Goal: Task Accomplishment & Management: Use online tool/utility

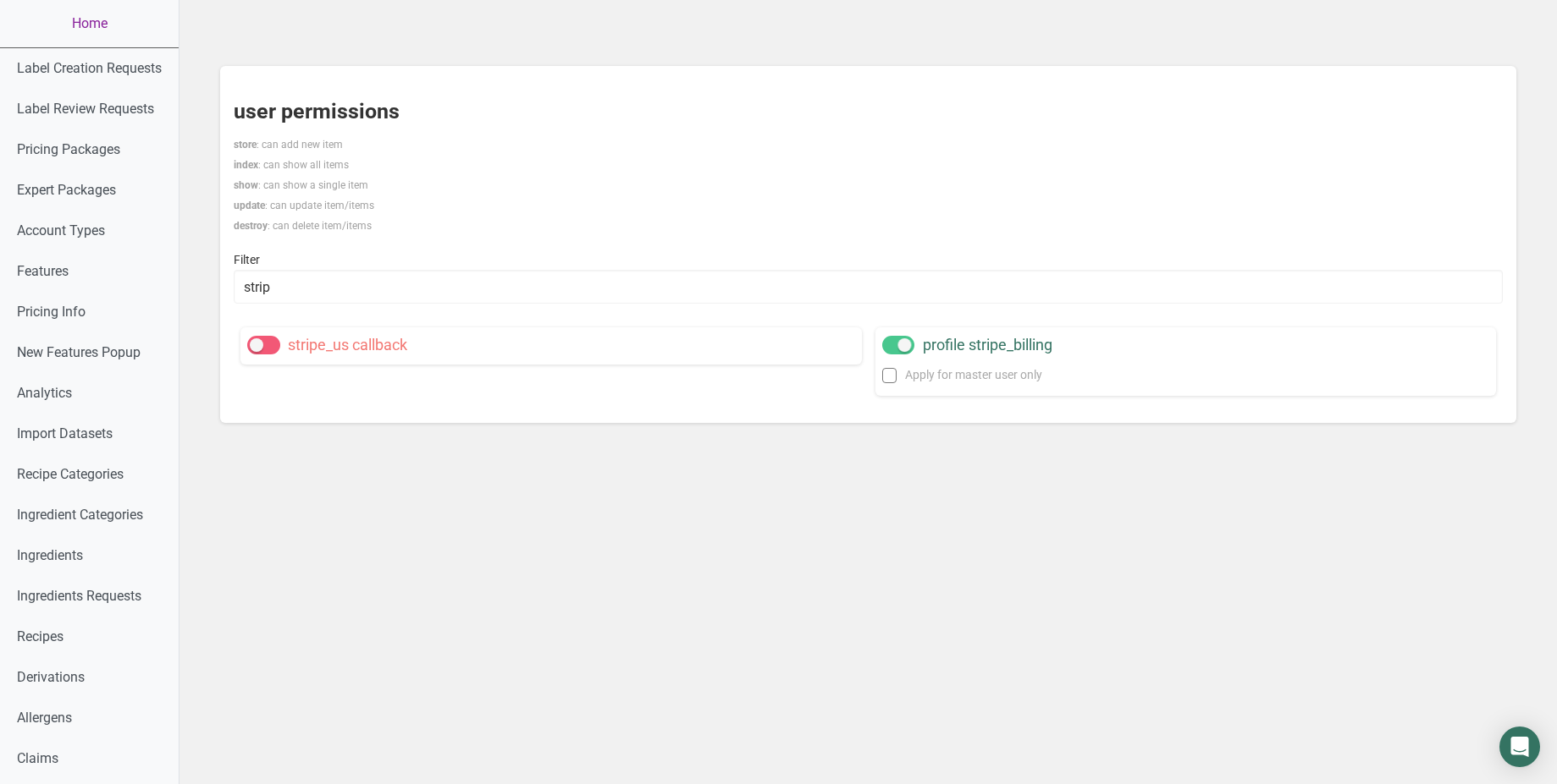
click at [98, 38] on link "Home" at bounding box center [89, 24] width 178 height 48
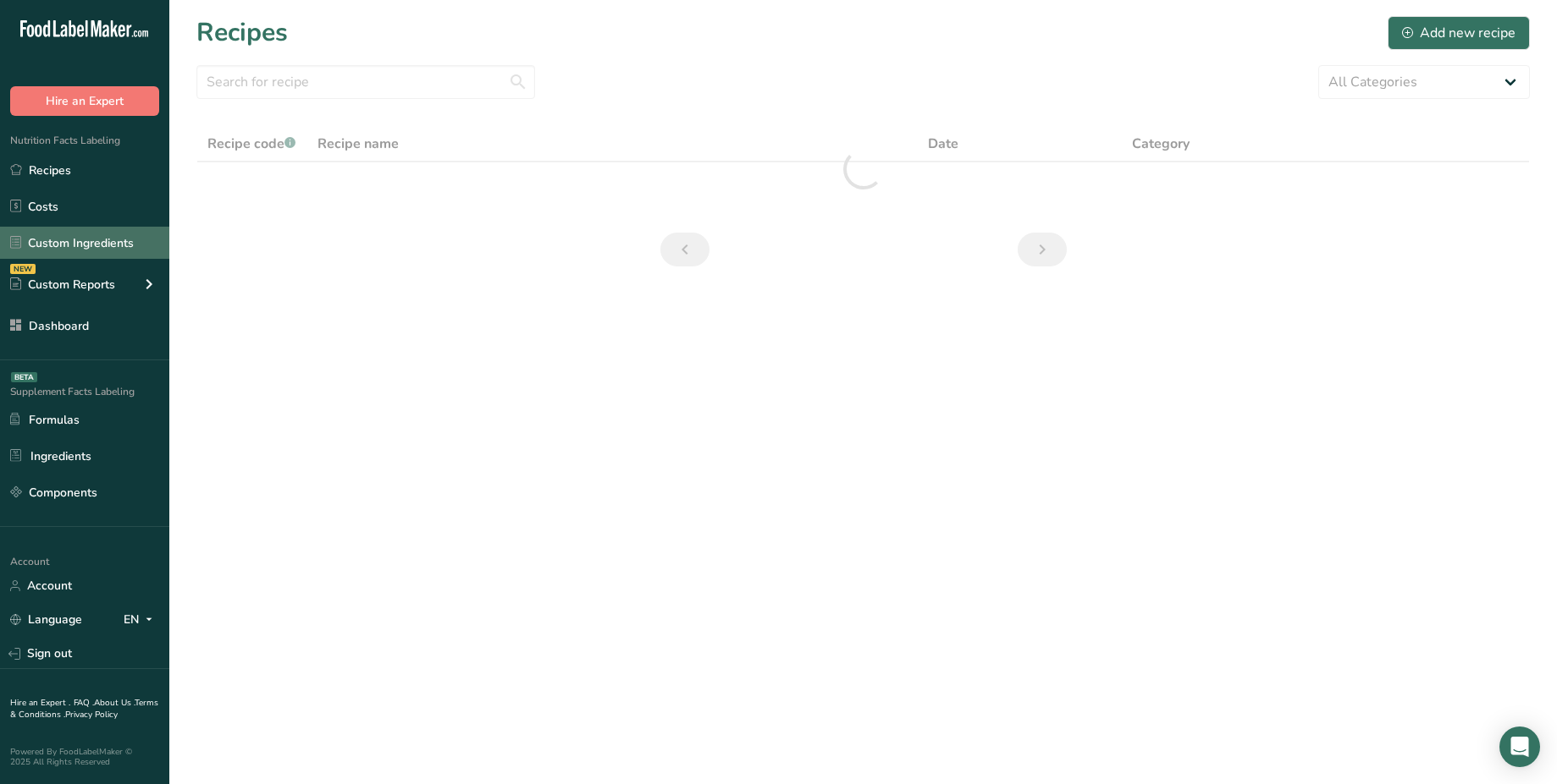
click at [100, 256] on link "Custom Ingredients" at bounding box center [85, 243] width 169 height 32
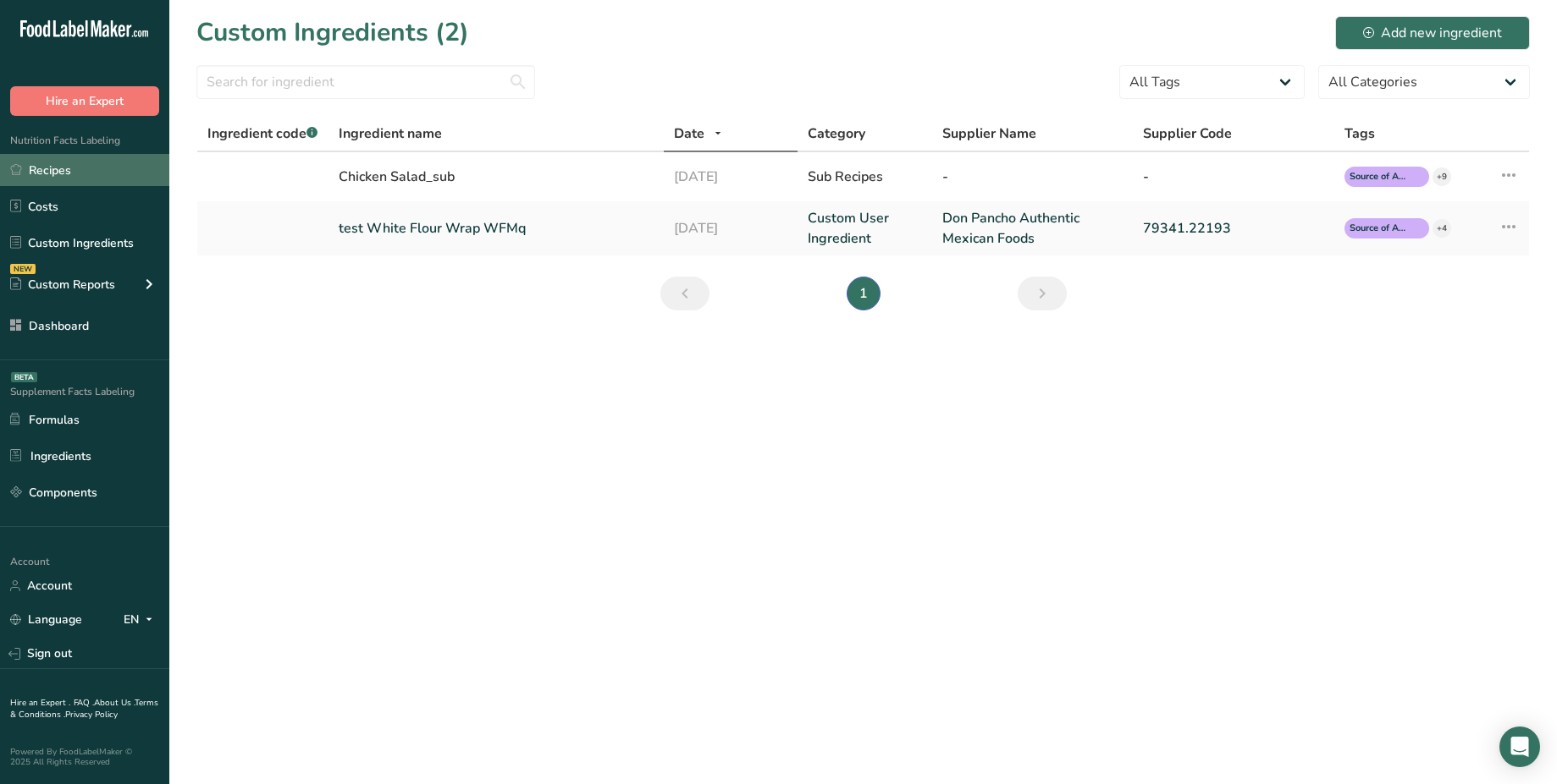
click at [78, 182] on link "Recipes" at bounding box center [85, 170] width 169 height 32
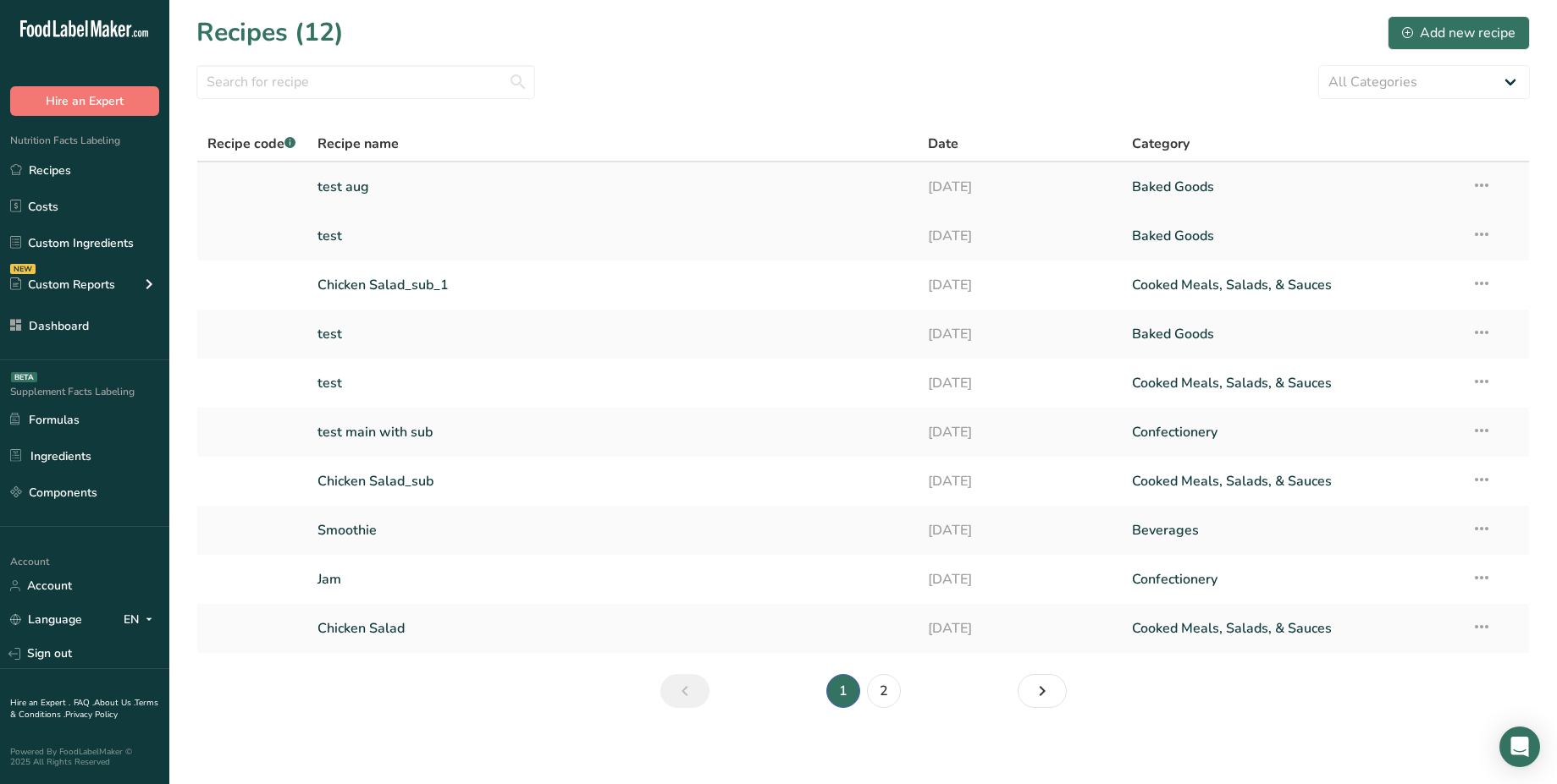
click at [355, 203] on link "test aug" at bounding box center [612, 187] width 590 height 36
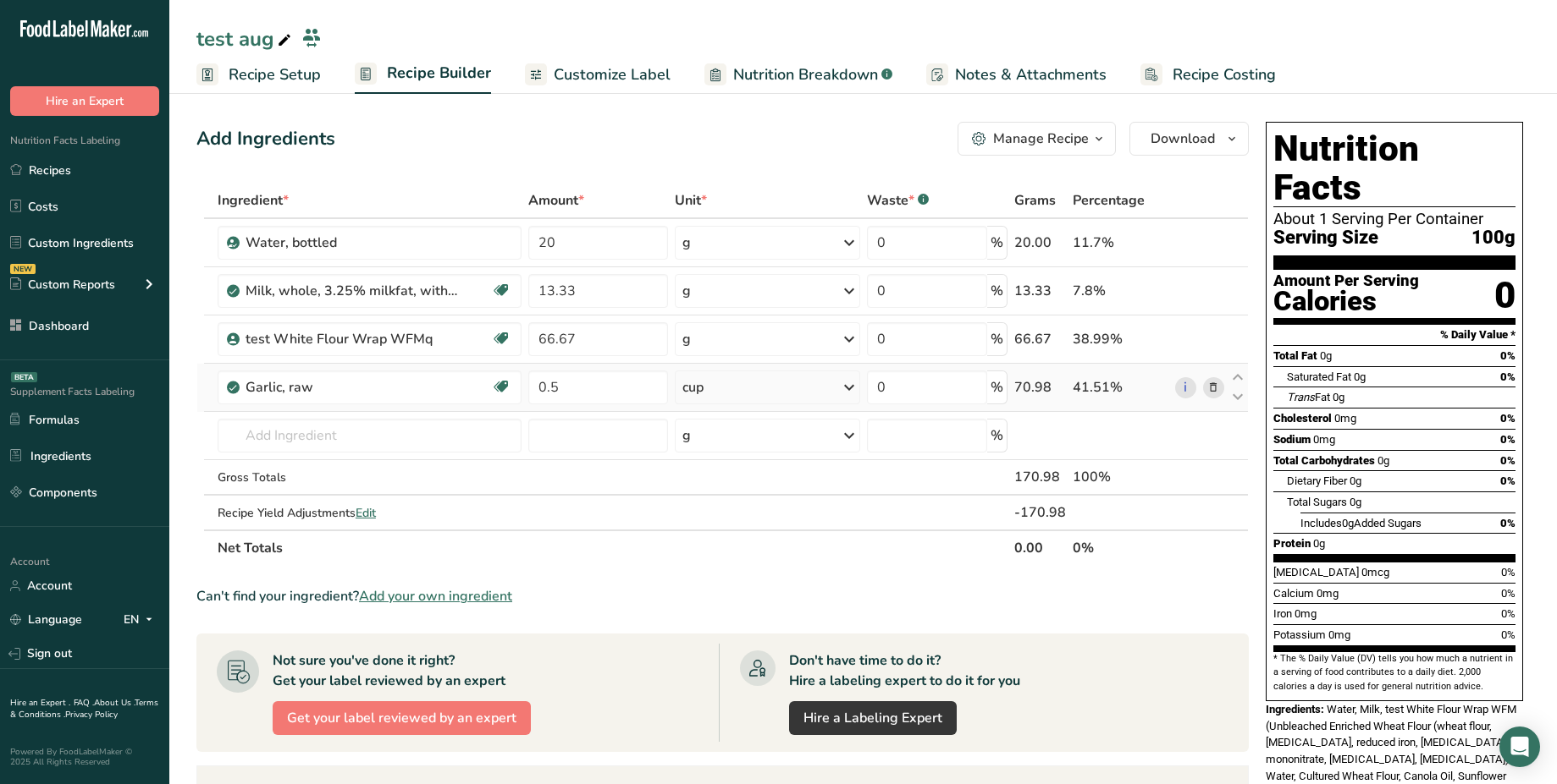
click at [726, 381] on div "cup" at bounding box center [768, 387] width 186 height 34
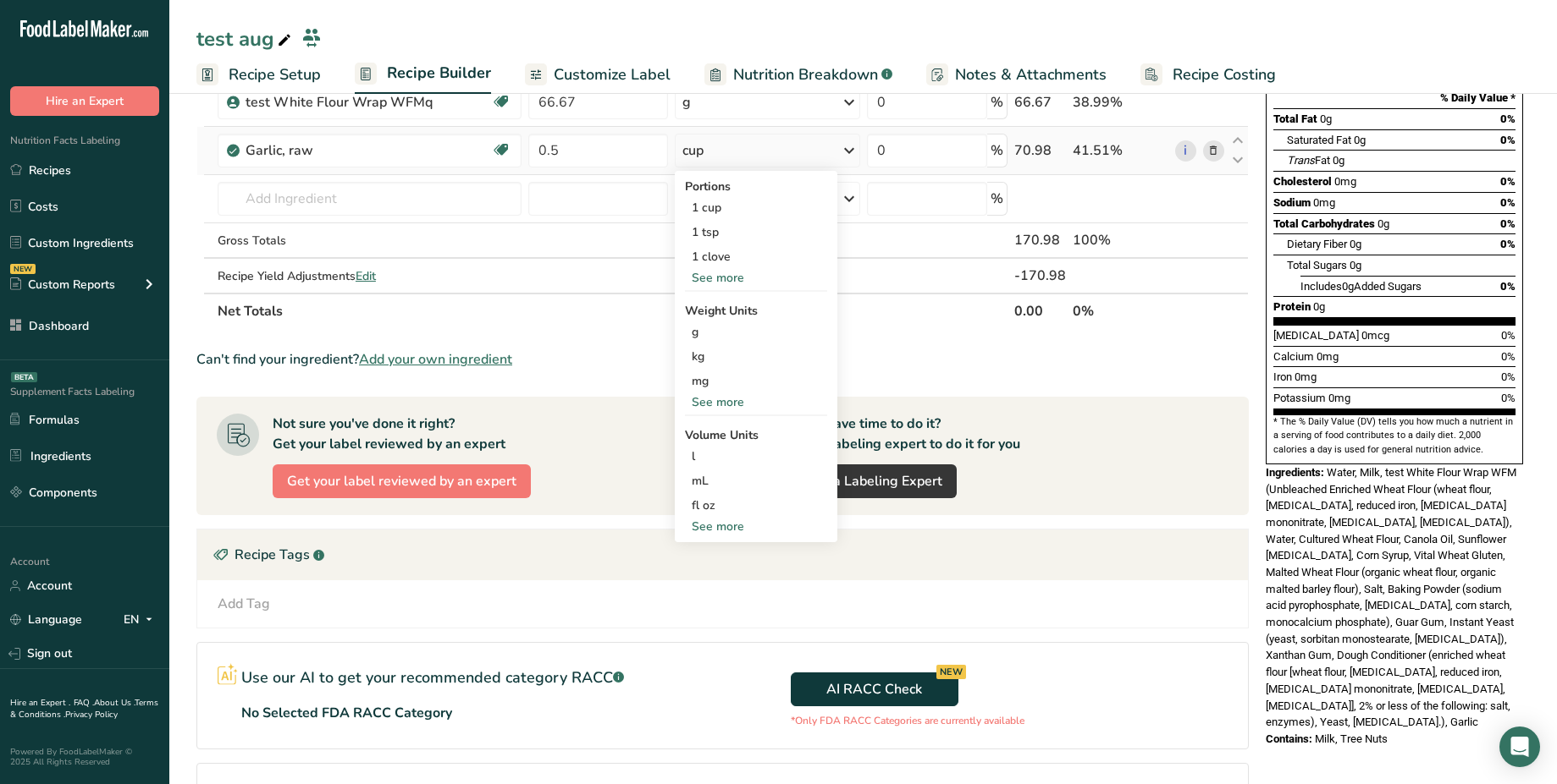
scroll to position [238, 0]
click at [719, 528] on div "See more" at bounding box center [756, 525] width 143 height 17
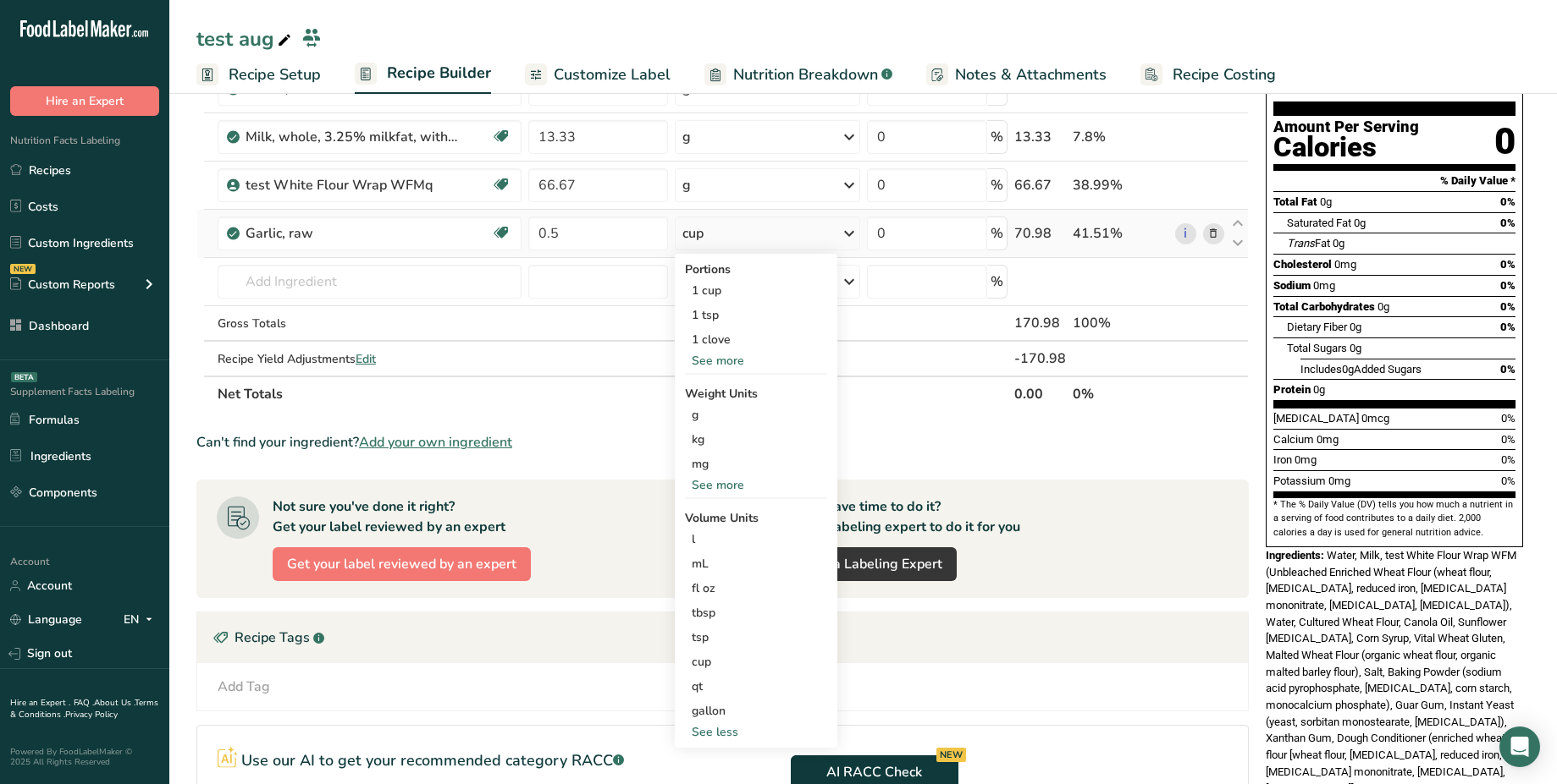
scroll to position [142, 0]
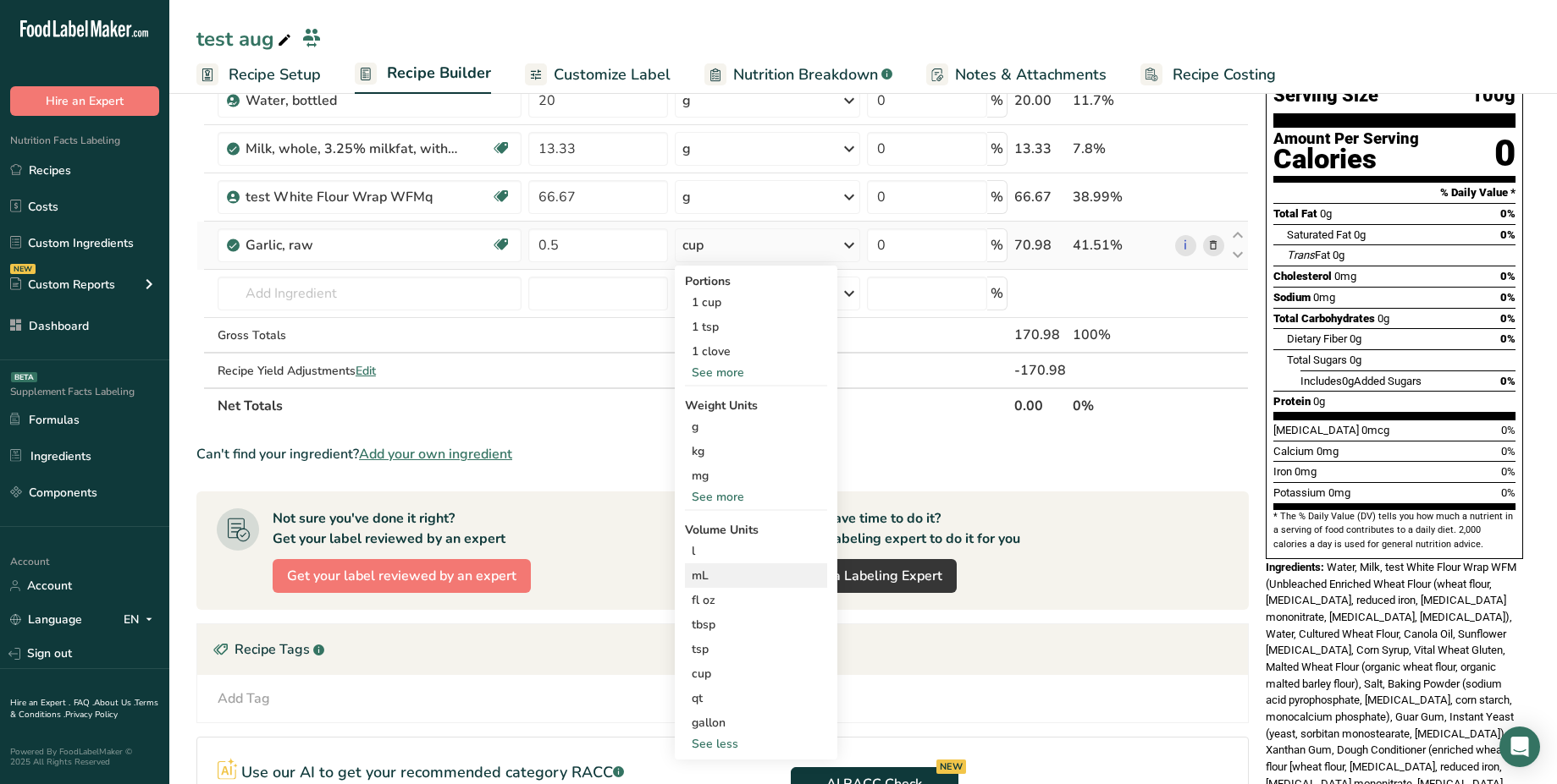
click at [748, 577] on div "mL" at bounding box center [756, 575] width 129 height 17
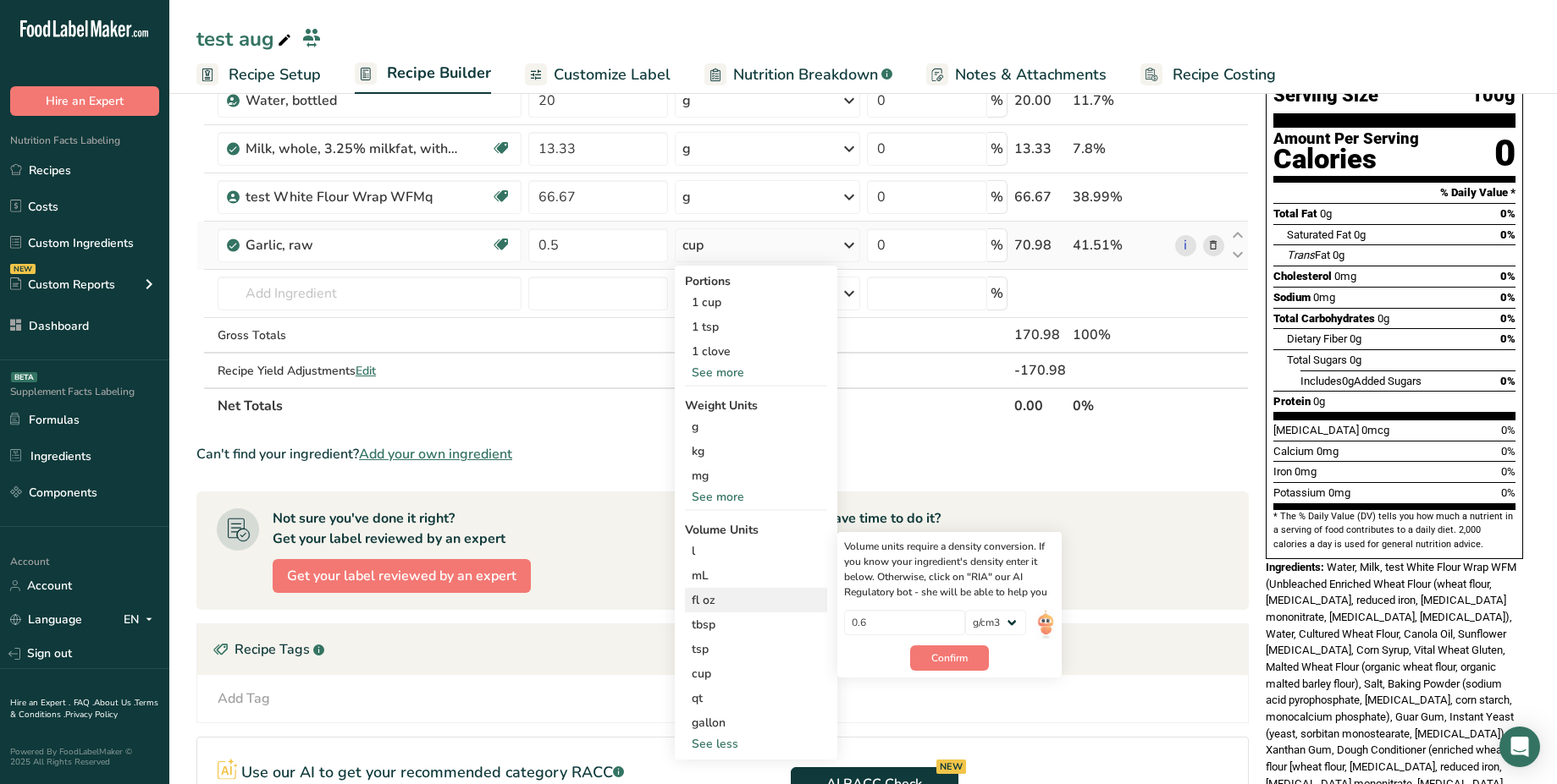
click at [759, 594] on div "fl oz" at bounding box center [756, 599] width 129 height 17
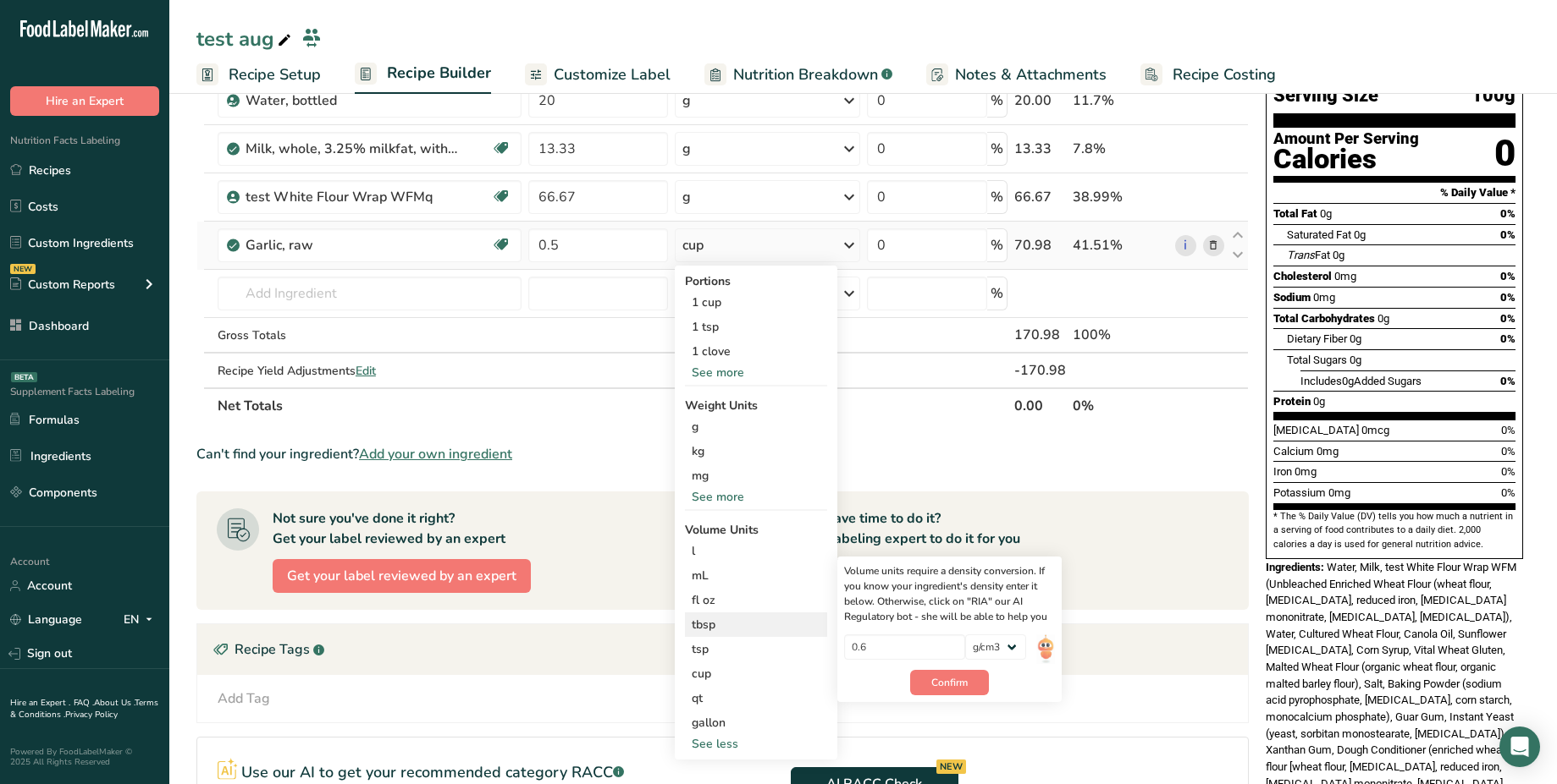
click at [759, 619] on div "tbsp" at bounding box center [756, 624] width 129 height 17
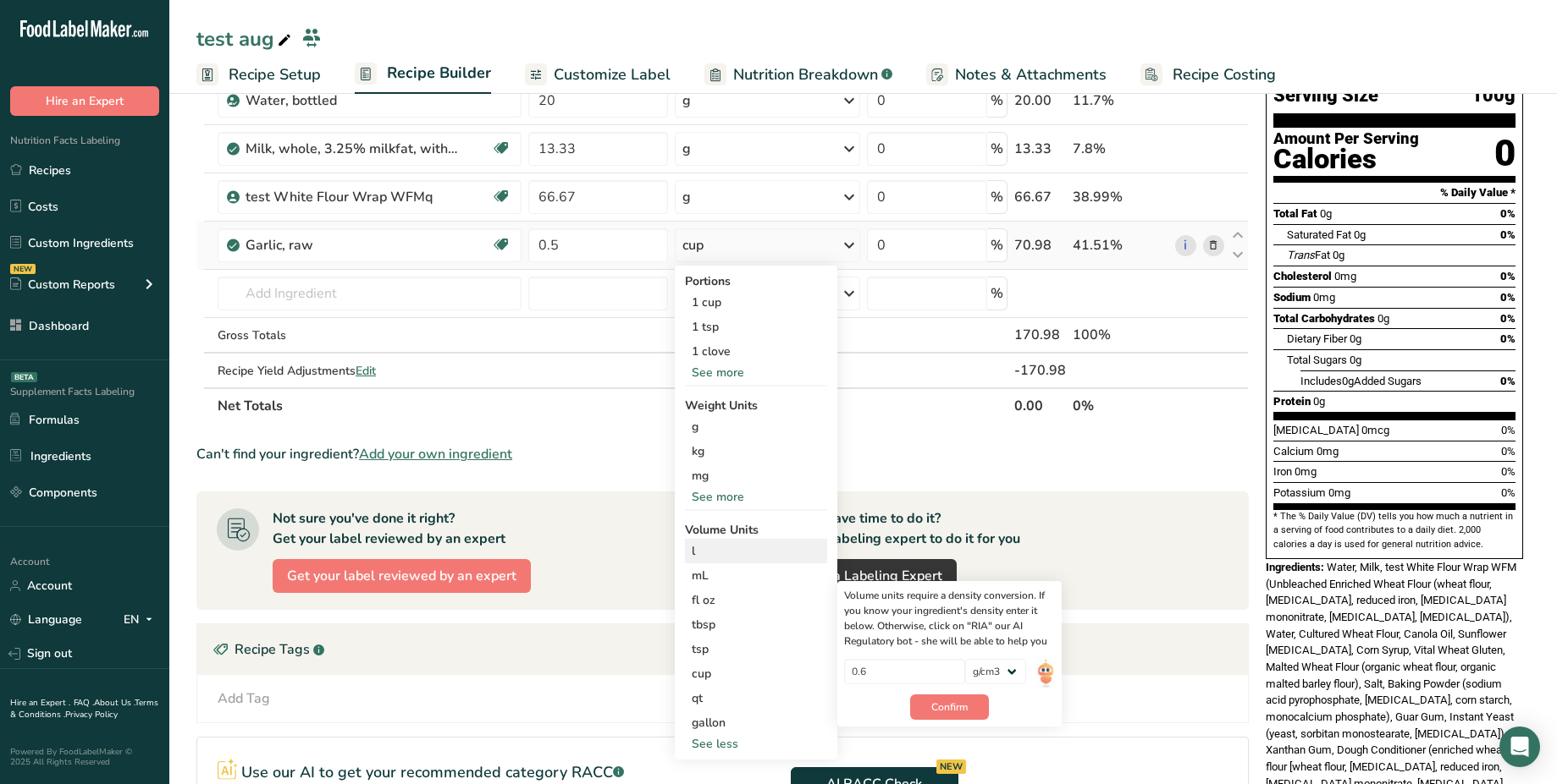
click at [770, 549] on div "l" at bounding box center [756, 551] width 129 height 17
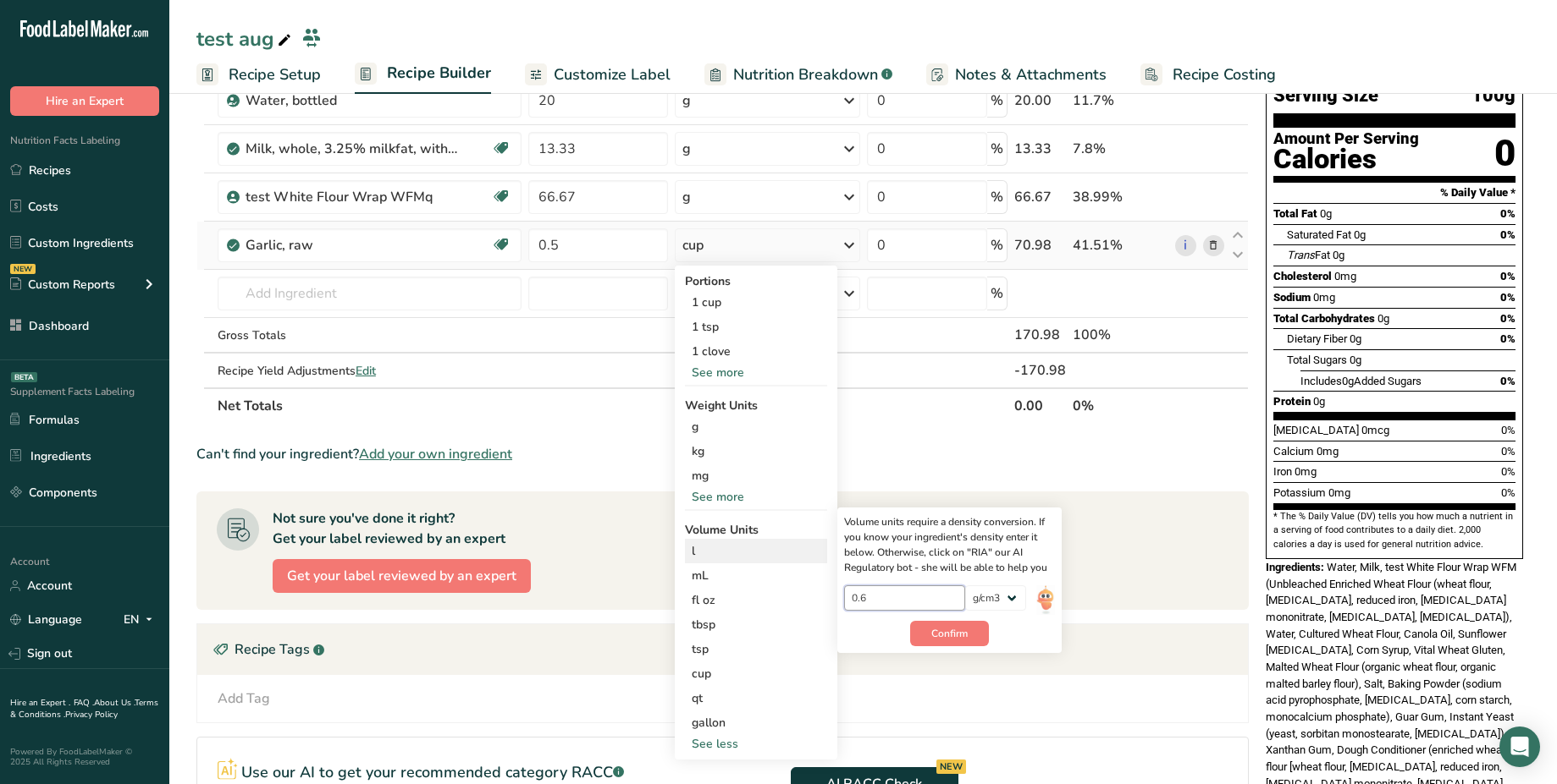
click at [901, 599] on input "0.6" at bounding box center [905, 598] width 121 height 26
click at [762, 572] on div "mL" at bounding box center [756, 575] width 129 height 17
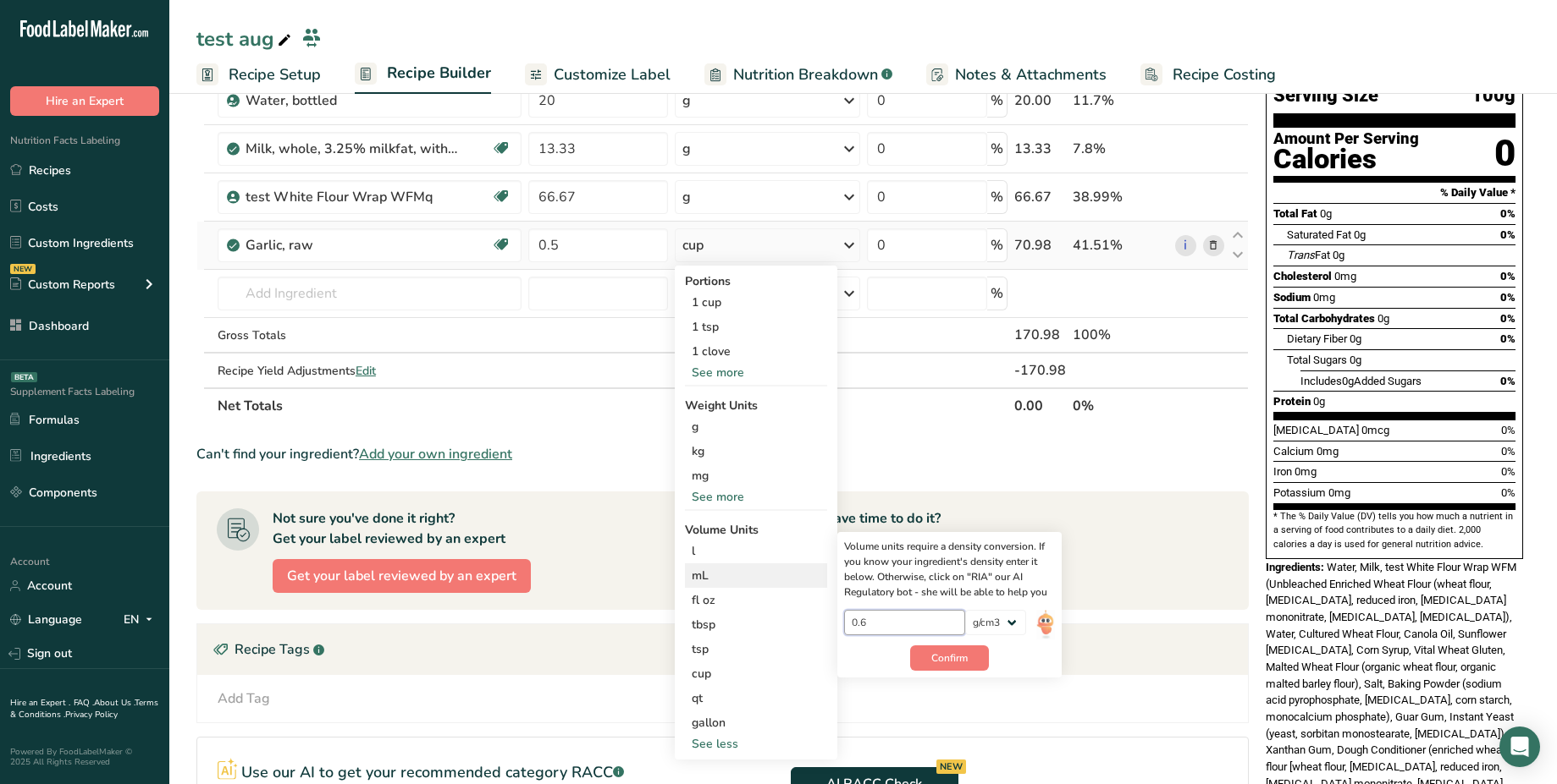
click at [882, 621] on input "0.6" at bounding box center [905, 623] width 121 height 26
drag, startPoint x: 882, startPoint y: 621, endPoint x: 837, endPoint y: 622, distance: 45.0
click at [837, 622] on div "Volume units require a density conversion. If you know your ingredient's densit…" at bounding box center [949, 605] width 224 height 145
click at [738, 582] on div "mL" at bounding box center [756, 575] width 129 height 17
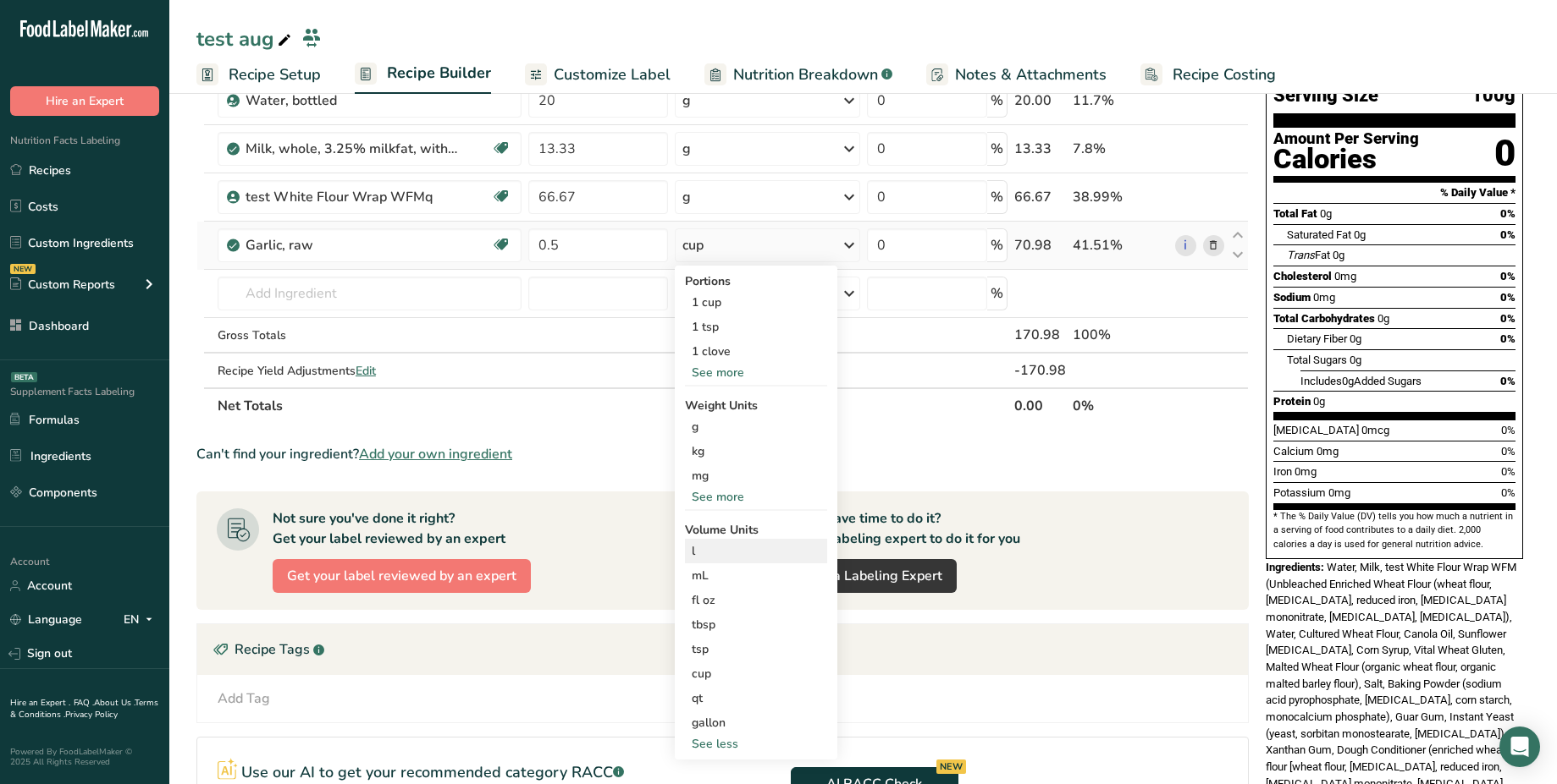
click at [695, 548] on div "l" at bounding box center [756, 551] width 129 height 17
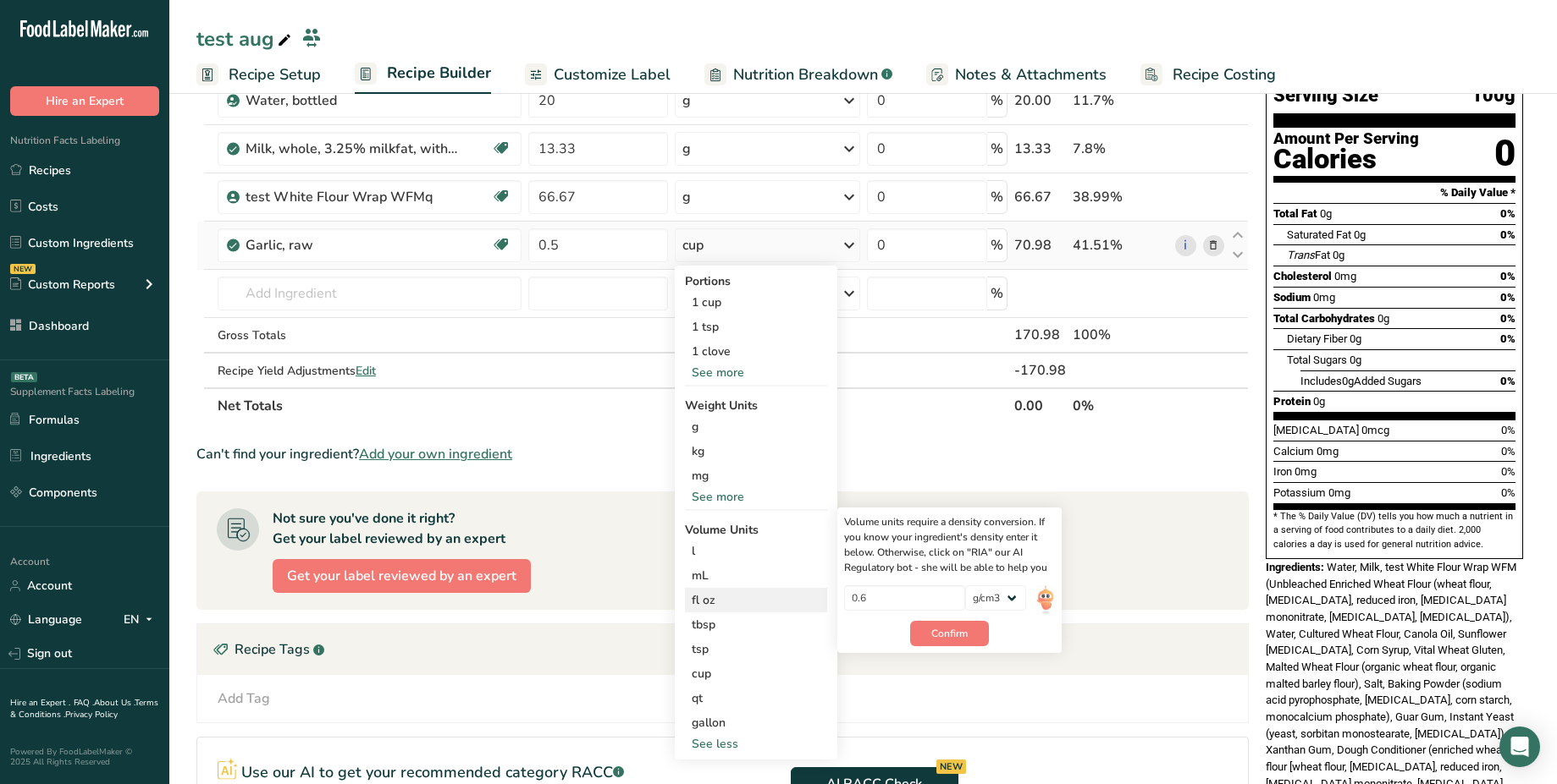
click at [736, 602] on div "fl oz" at bounding box center [756, 599] width 129 height 17
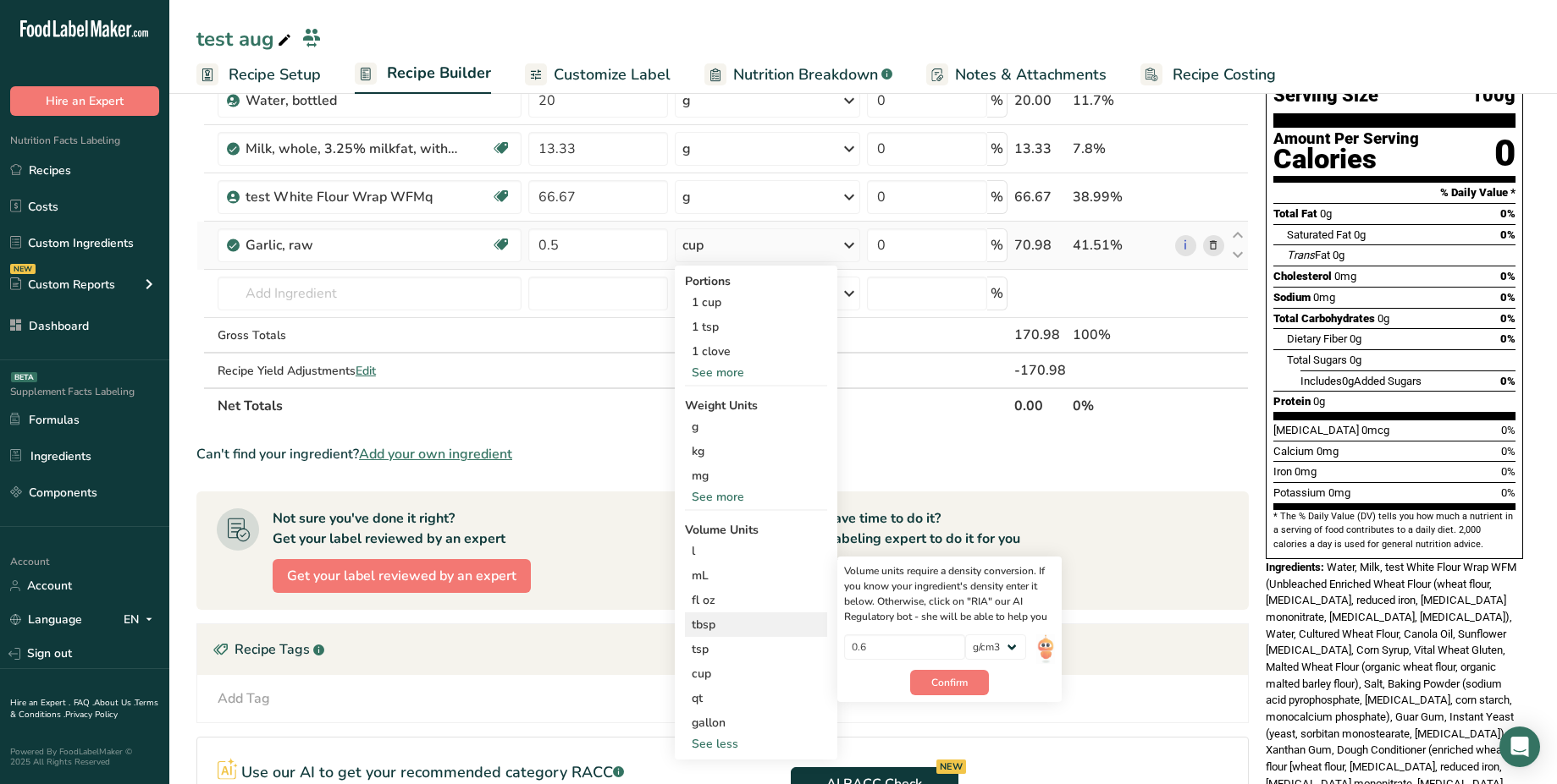
click at [751, 627] on div "tbsp" at bounding box center [756, 624] width 129 height 17
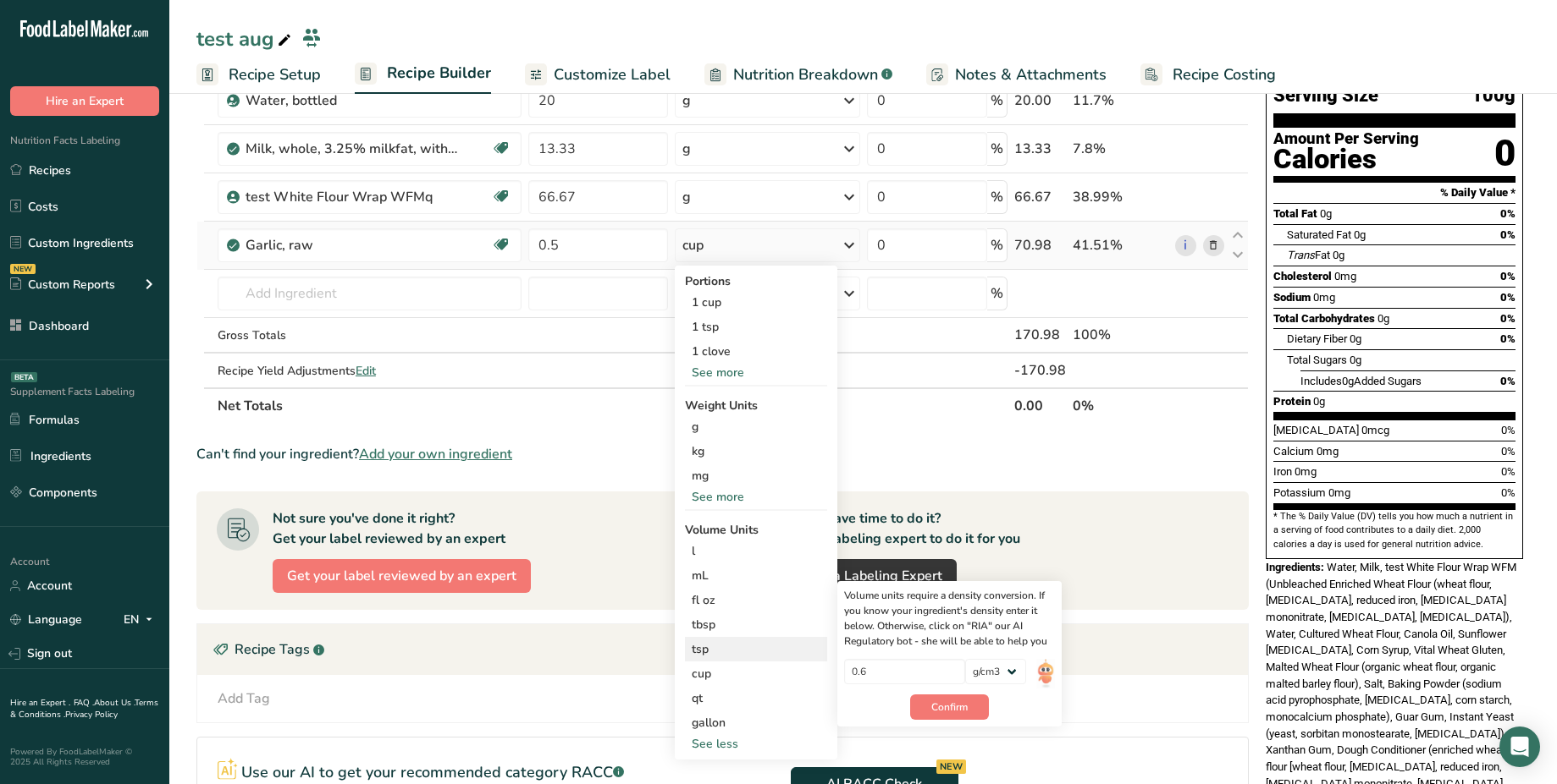
click at [770, 653] on div "tsp" at bounding box center [756, 649] width 129 height 17
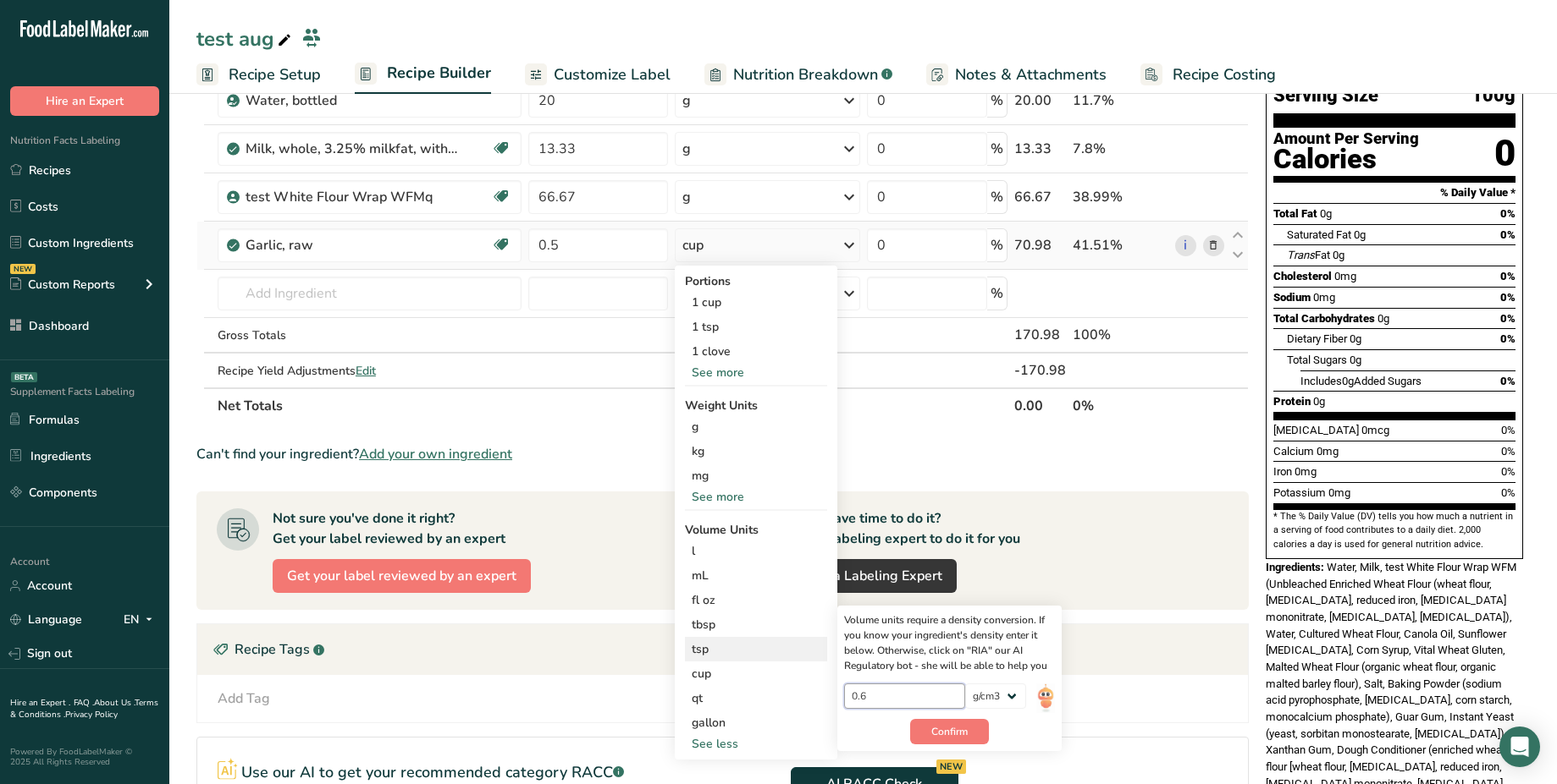
click at [877, 704] on input "0.6" at bounding box center [905, 697] width 121 height 26
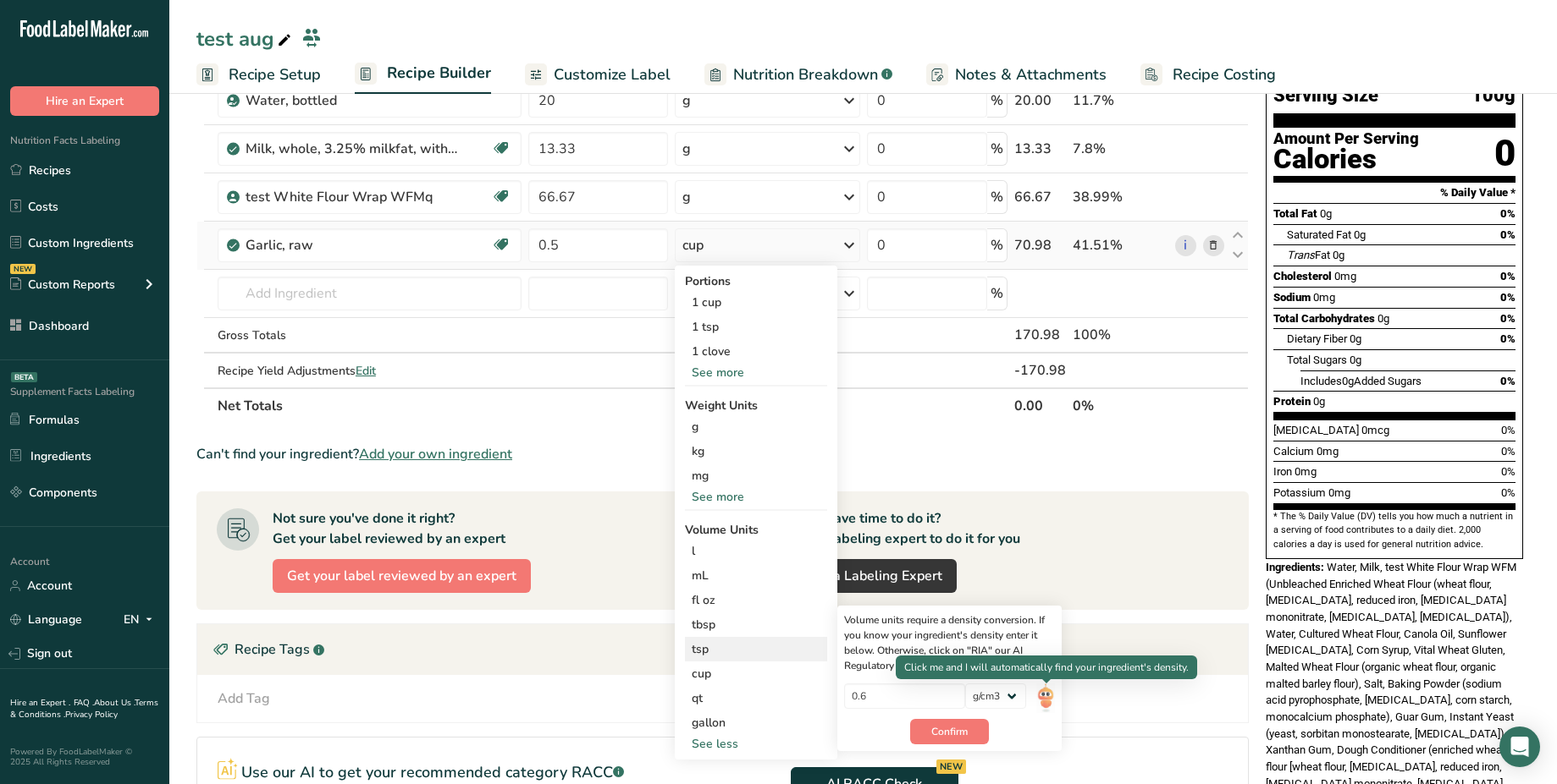
click at [1048, 697] on img at bounding box center [1046, 699] width 18 height 29
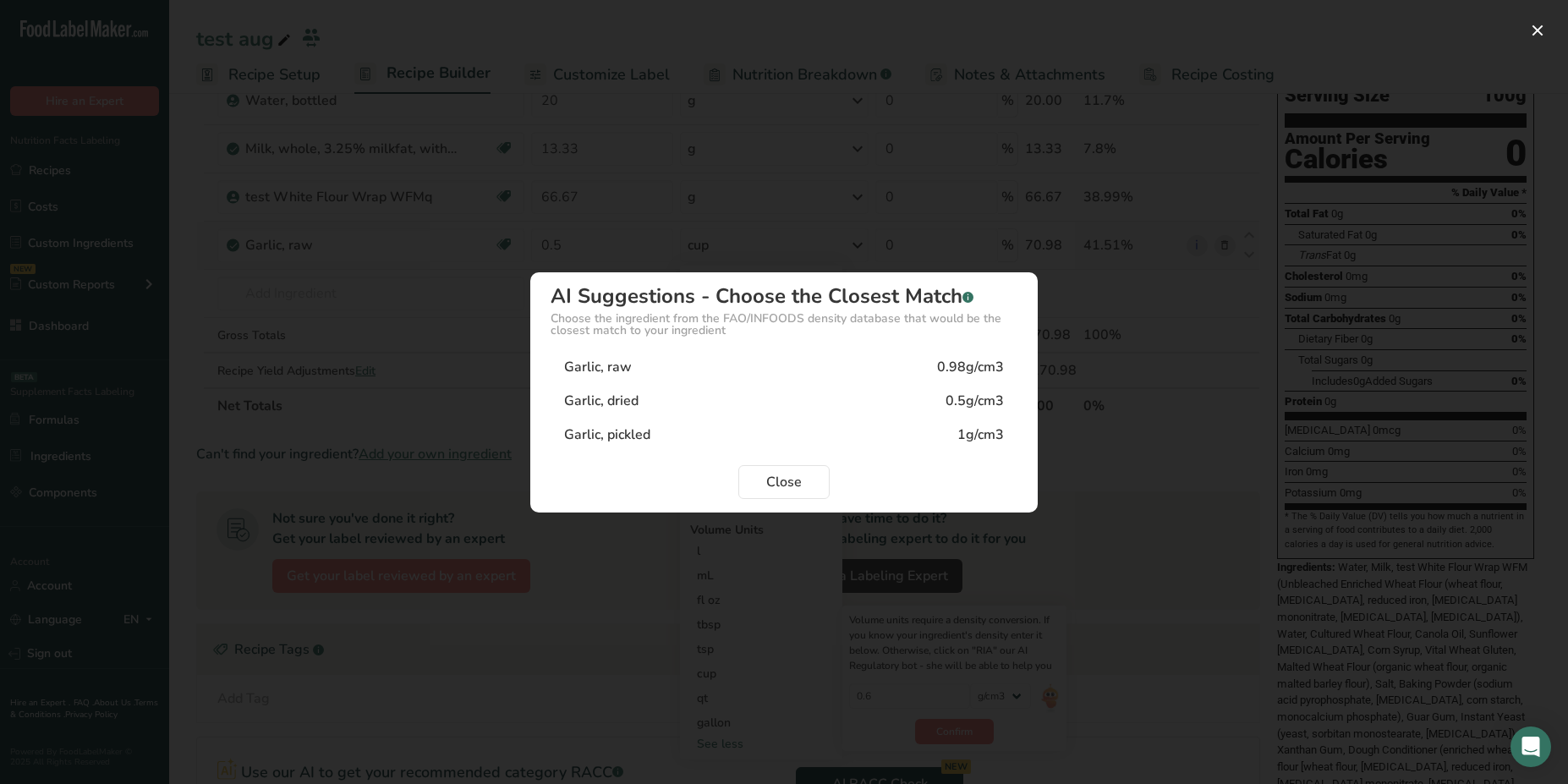
click at [940, 368] on div "0.98g/cm3" at bounding box center [970, 367] width 67 height 20
type input "0.98"
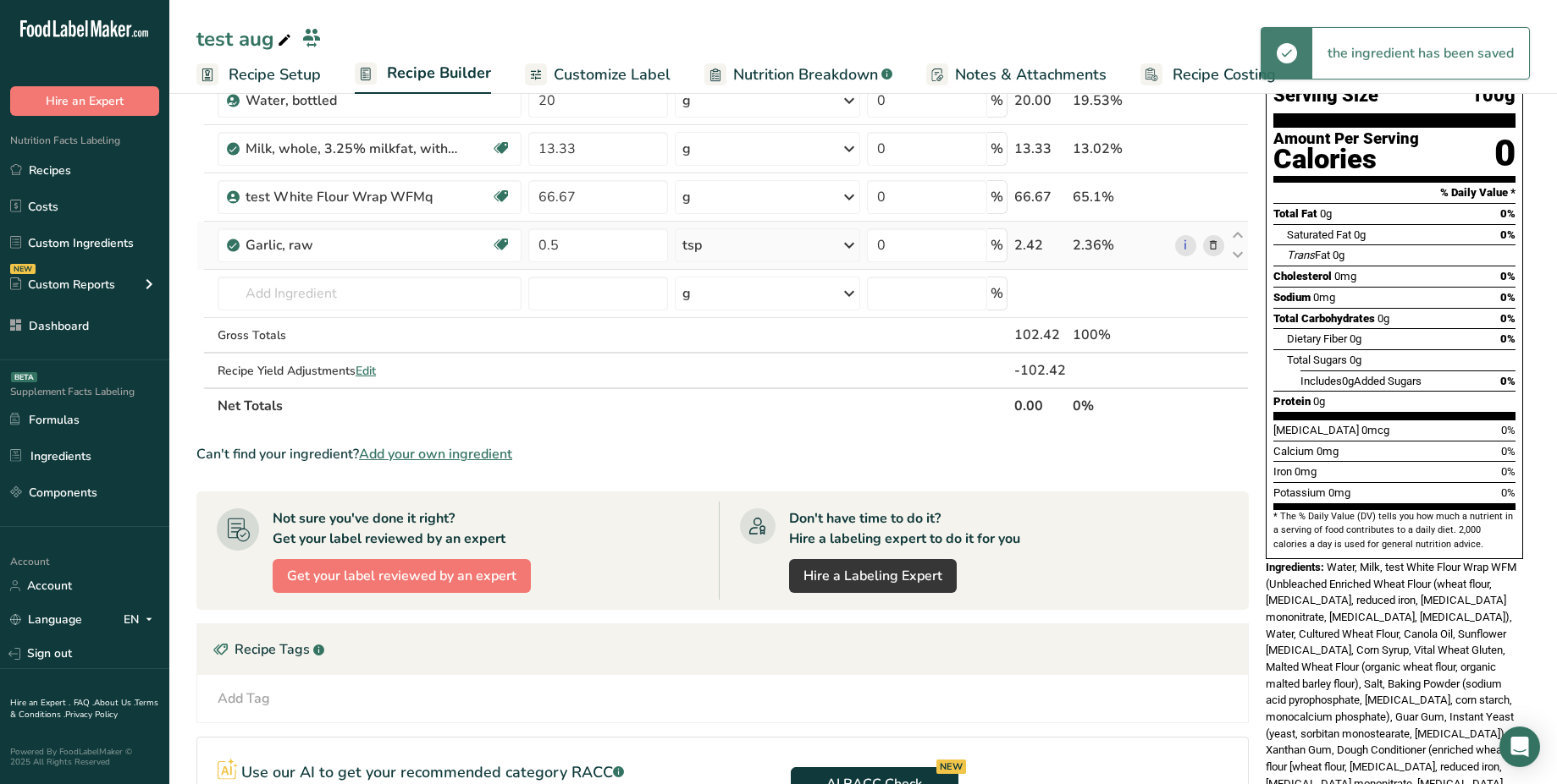
click at [835, 240] on div "tsp" at bounding box center [768, 245] width 186 height 34
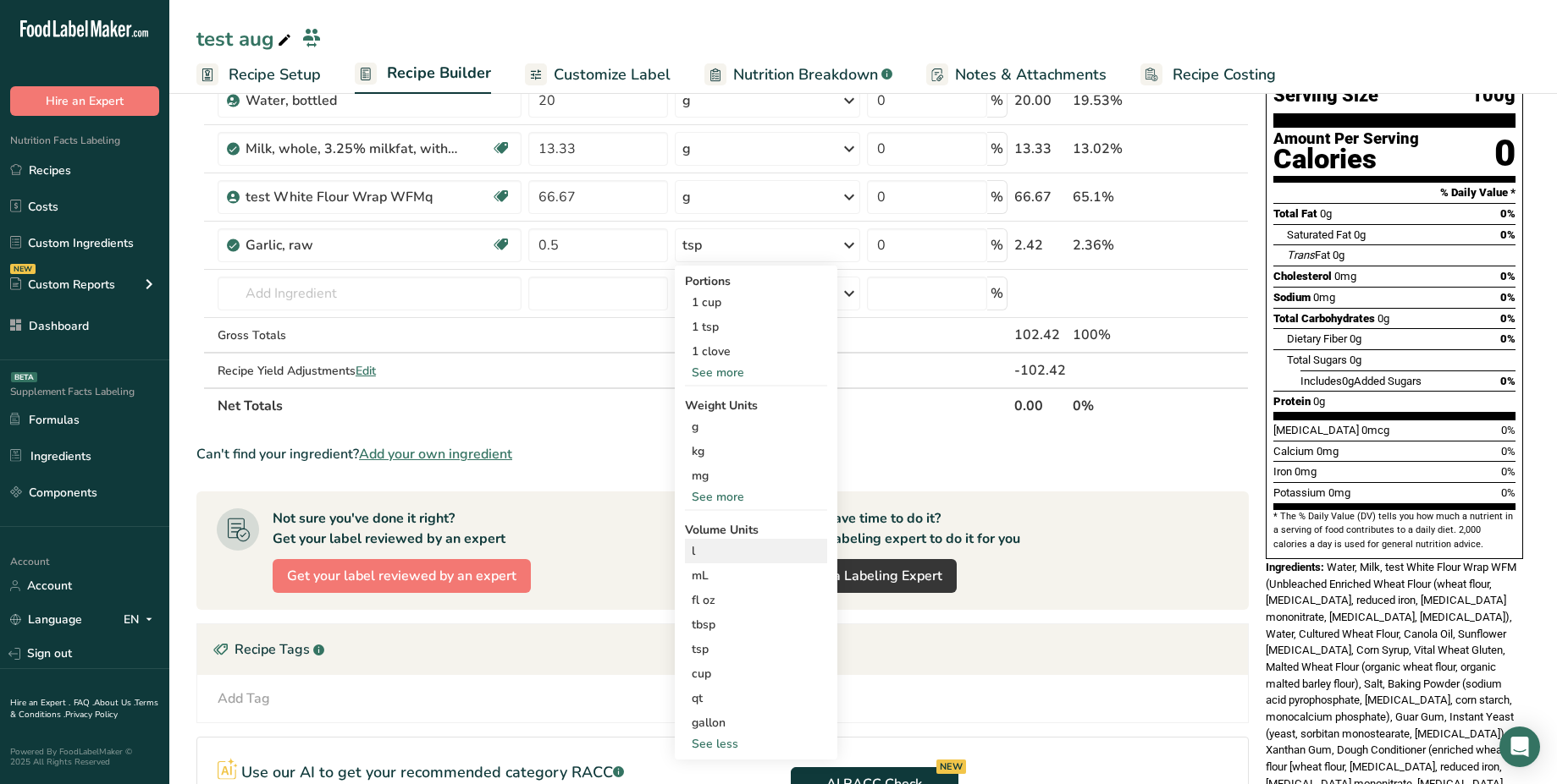
click at [729, 561] on div "l Volume units require a density conversion. If you know your ingredient's dens…" at bounding box center [756, 551] width 143 height 25
click at [729, 578] on div "mL" at bounding box center [756, 575] width 129 height 17
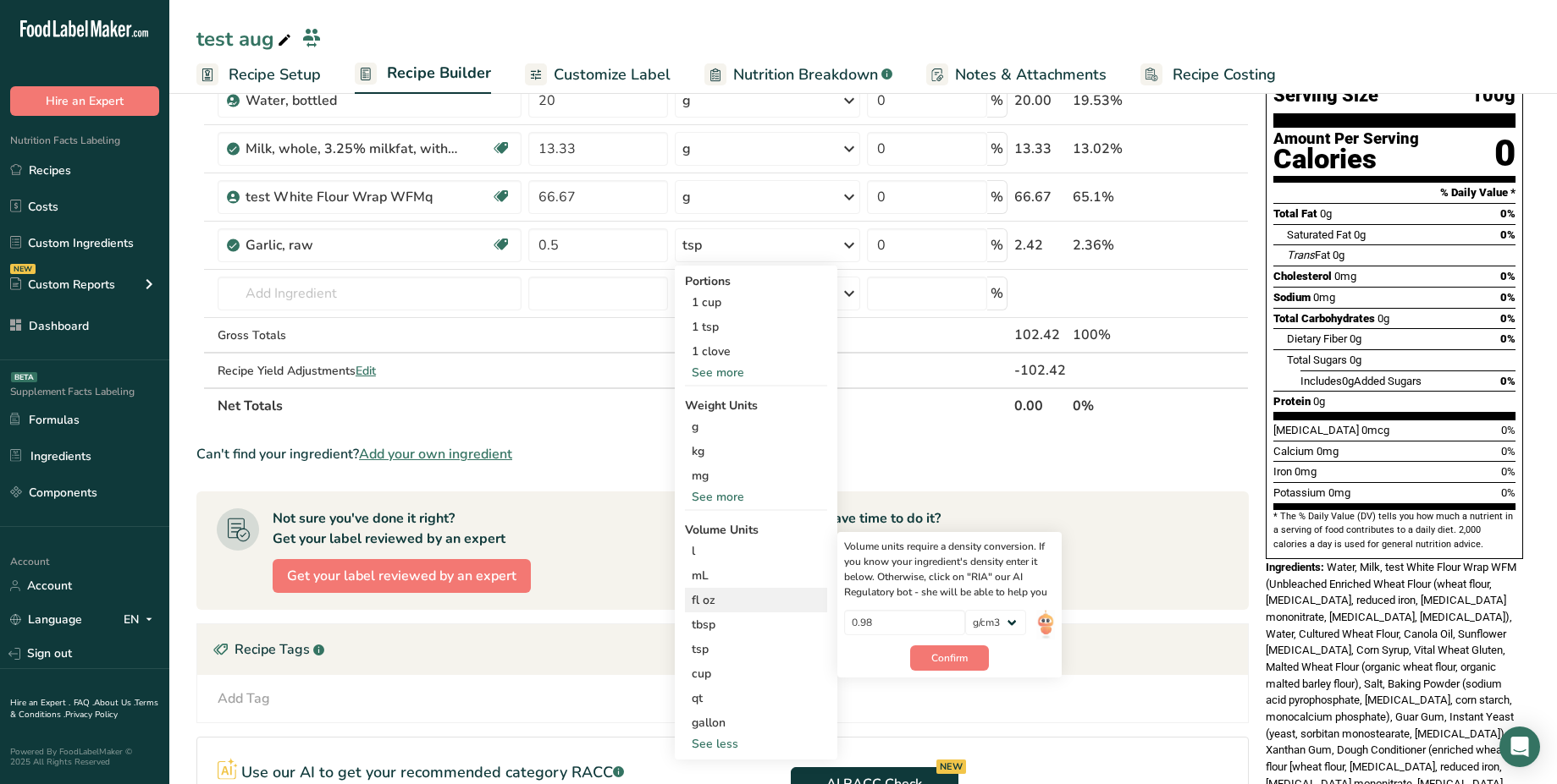
click at [736, 602] on div "fl oz" at bounding box center [756, 599] width 129 height 17
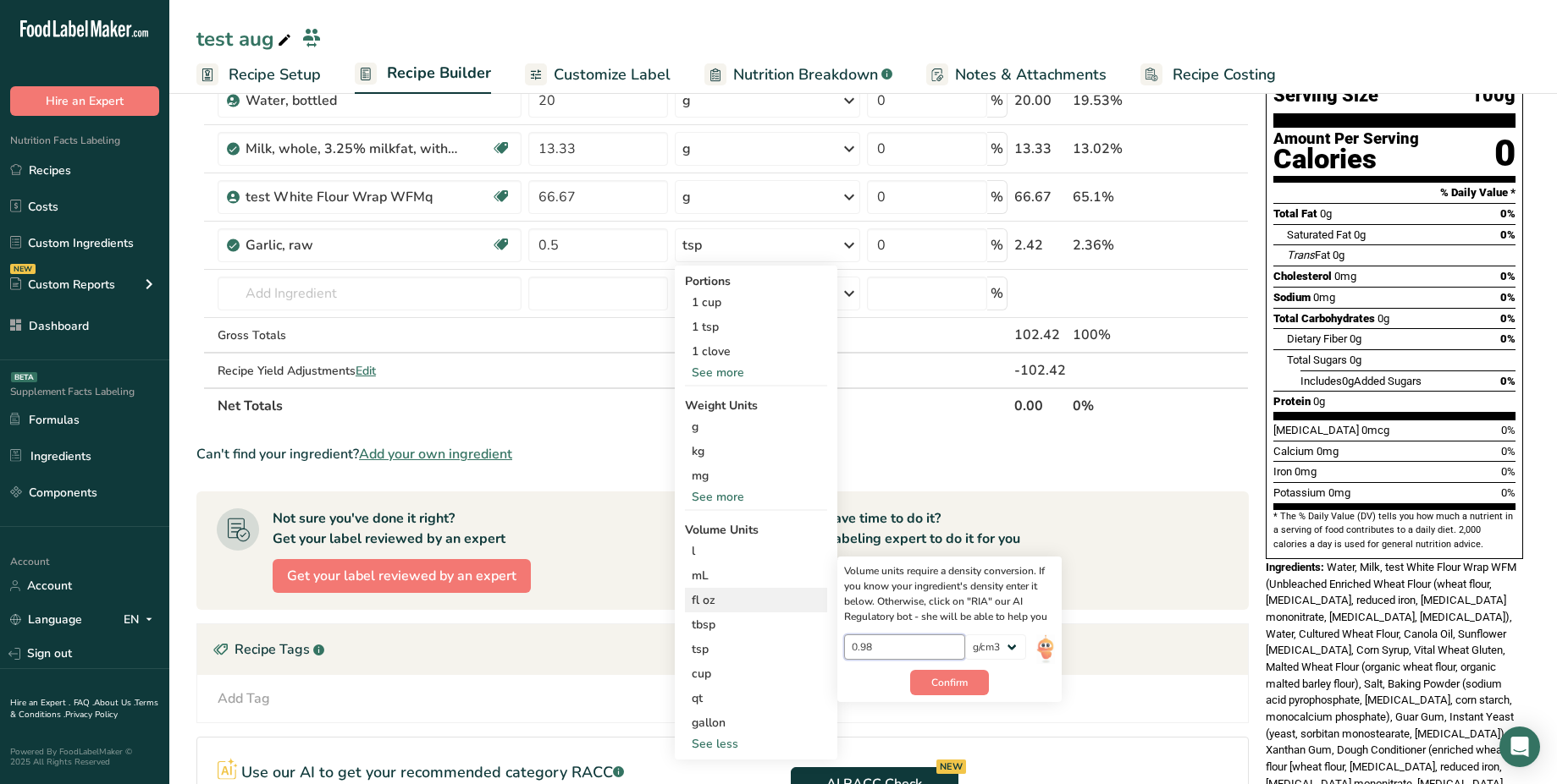
click at [878, 646] on input "0.98" at bounding box center [905, 647] width 121 height 26
click at [716, 679] on div "cup" at bounding box center [756, 673] width 129 height 17
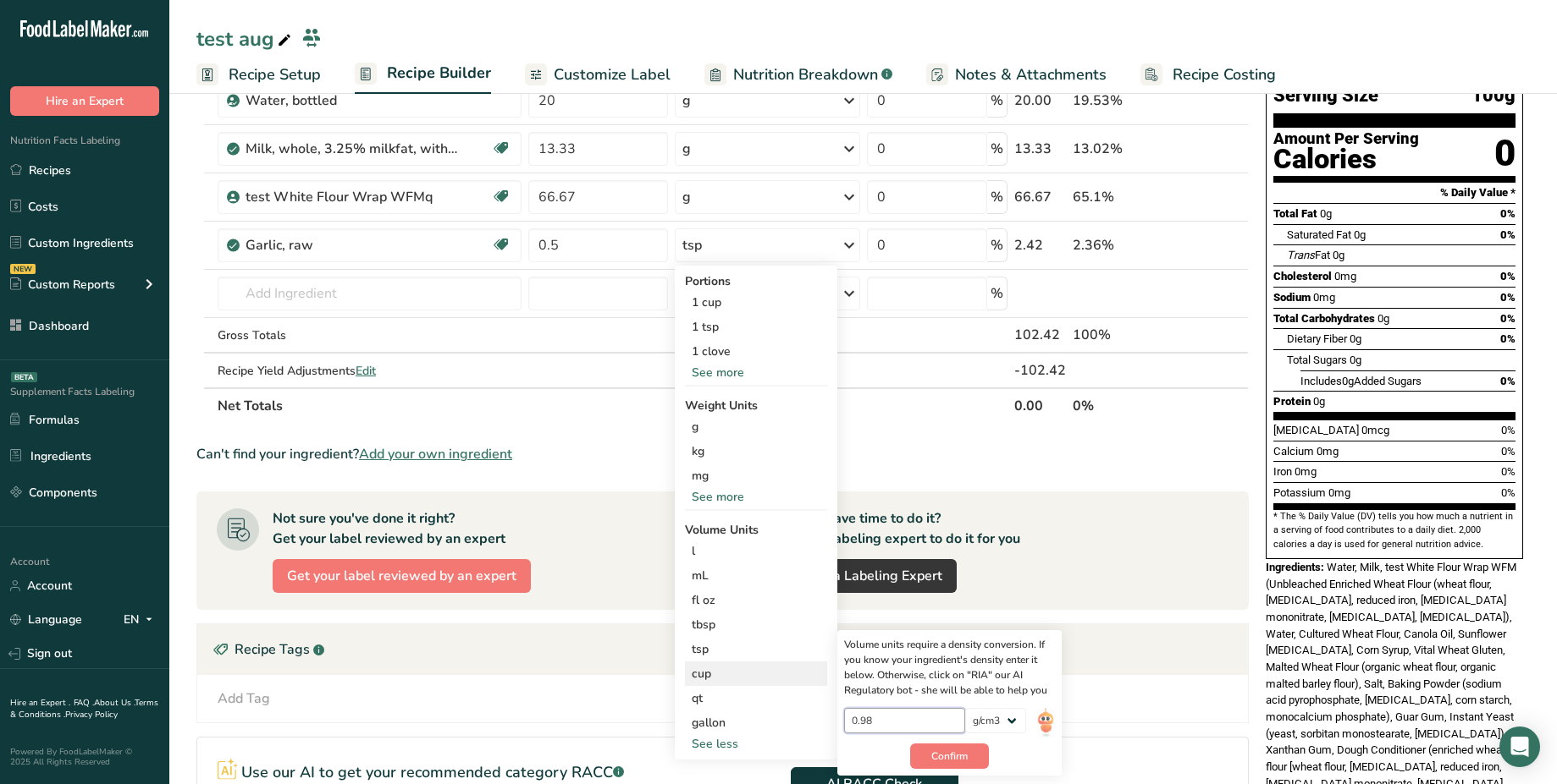
click at [877, 721] on input "0.98" at bounding box center [905, 721] width 121 height 26
click at [769, 585] on div "mL Volume units require a density conversion. If you know your ingredient's den…" at bounding box center [756, 575] width 143 height 25
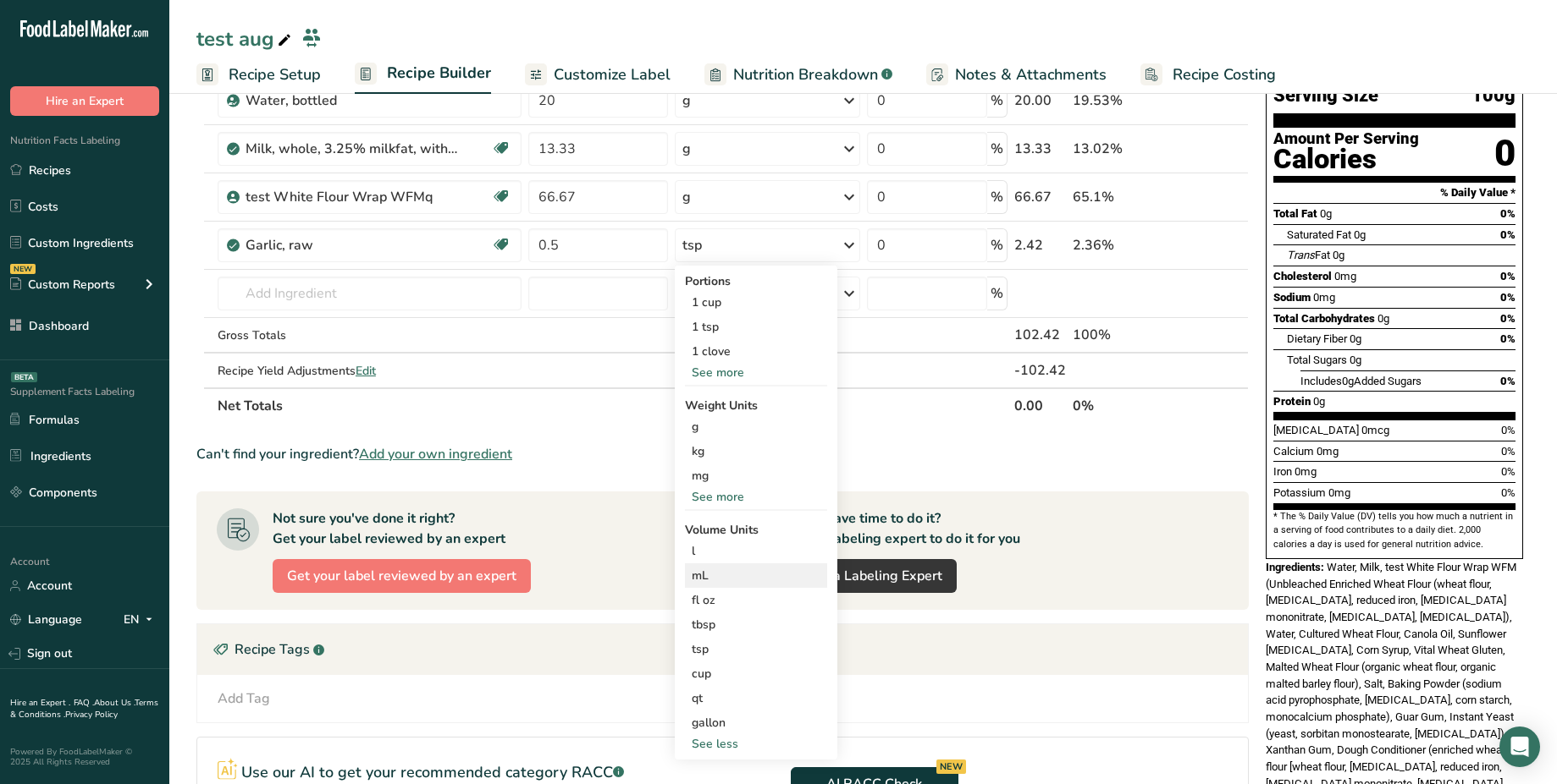
click at [769, 585] on div "mL Volume units require a density conversion. If you know your ingredient's den…" at bounding box center [756, 575] width 143 height 25
click at [761, 603] on div "fl oz" at bounding box center [756, 599] width 129 height 17
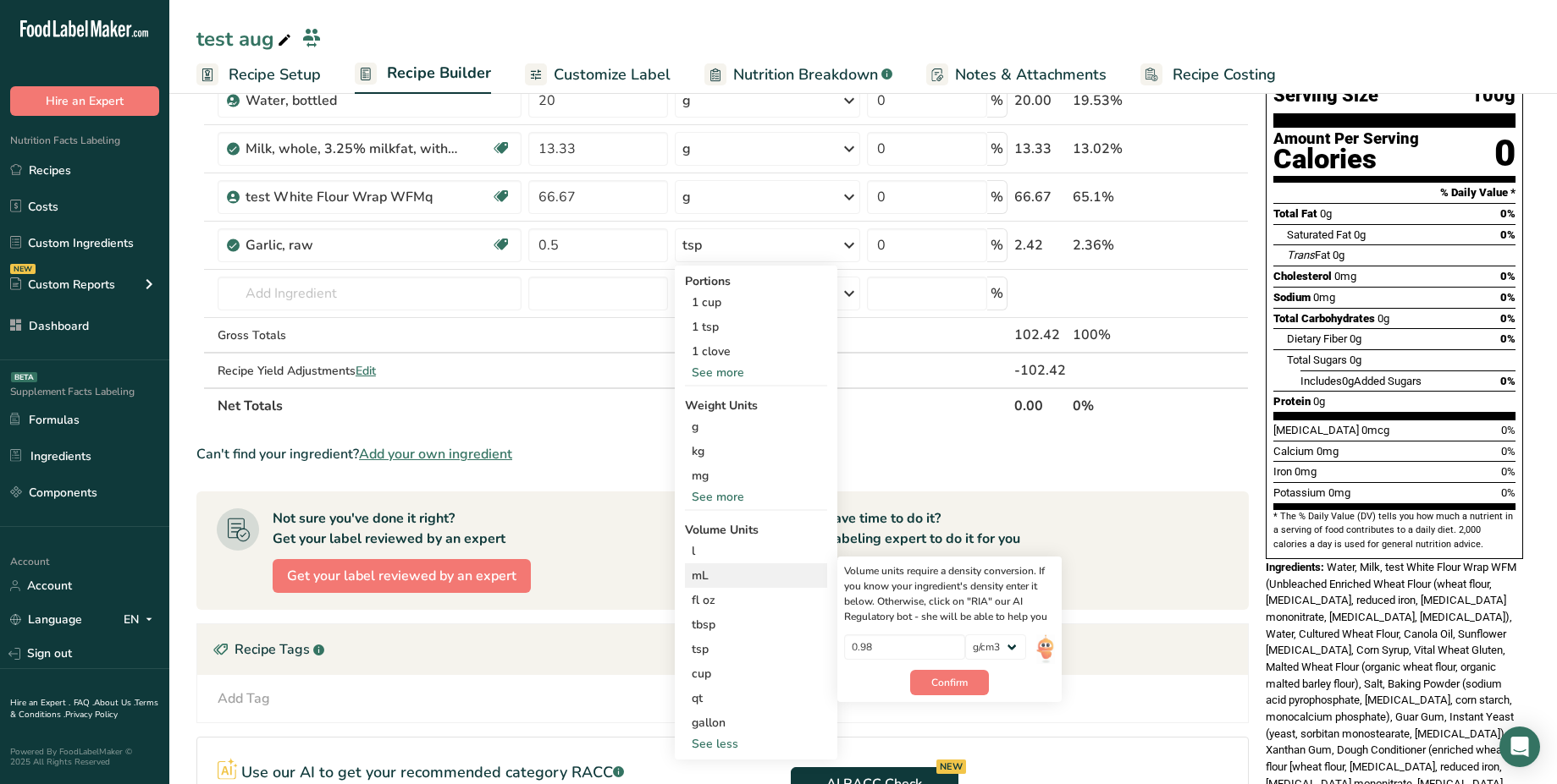
click at [761, 571] on div "mL" at bounding box center [756, 575] width 129 height 17
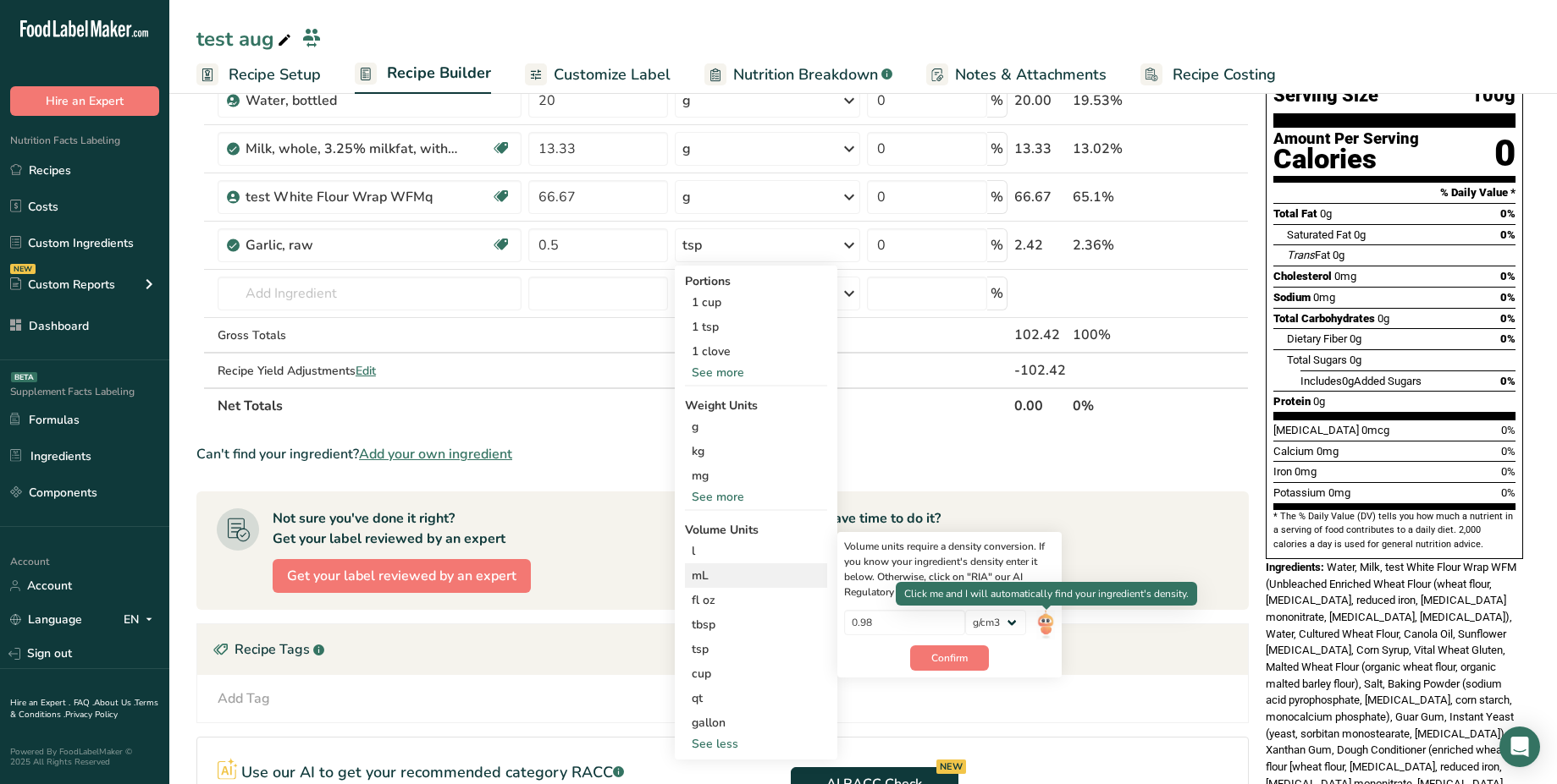
click at [1048, 631] on img at bounding box center [1046, 625] width 18 height 29
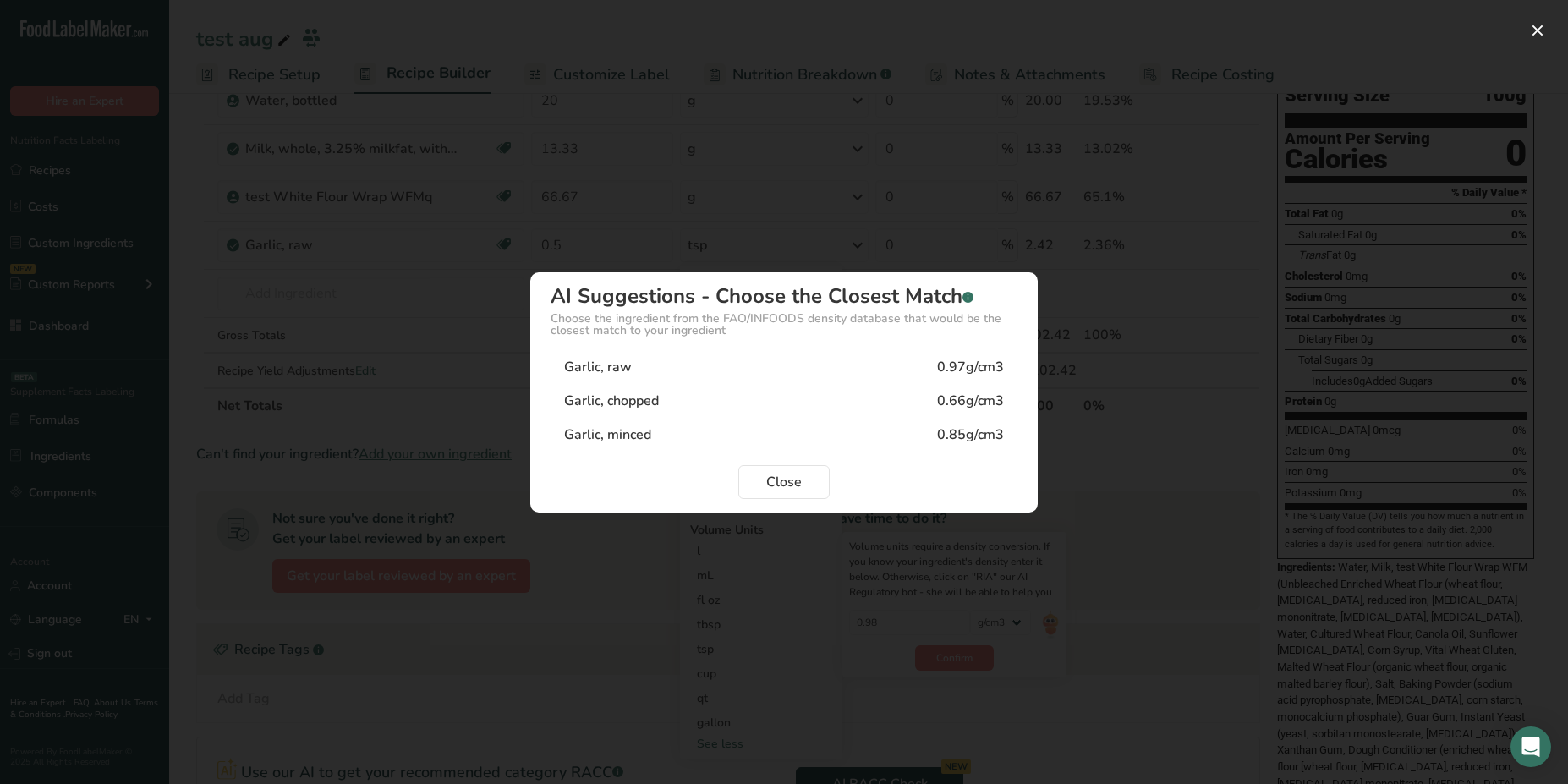
click at [925, 370] on div "Garlic, raw 0.97g/cm3" at bounding box center [784, 367] width 467 height 34
type input "0.97"
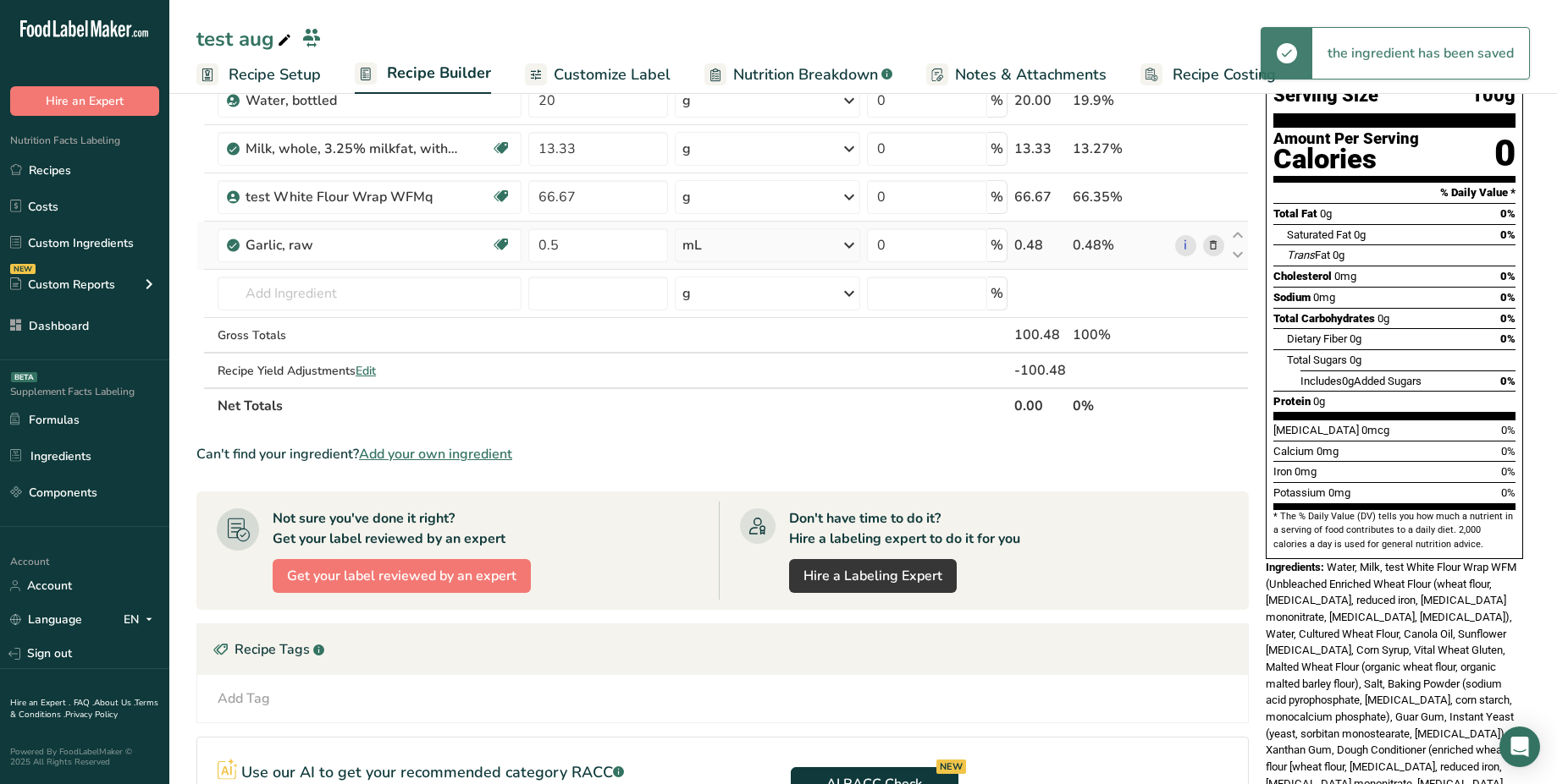
click at [783, 251] on div "mL" at bounding box center [768, 245] width 186 height 34
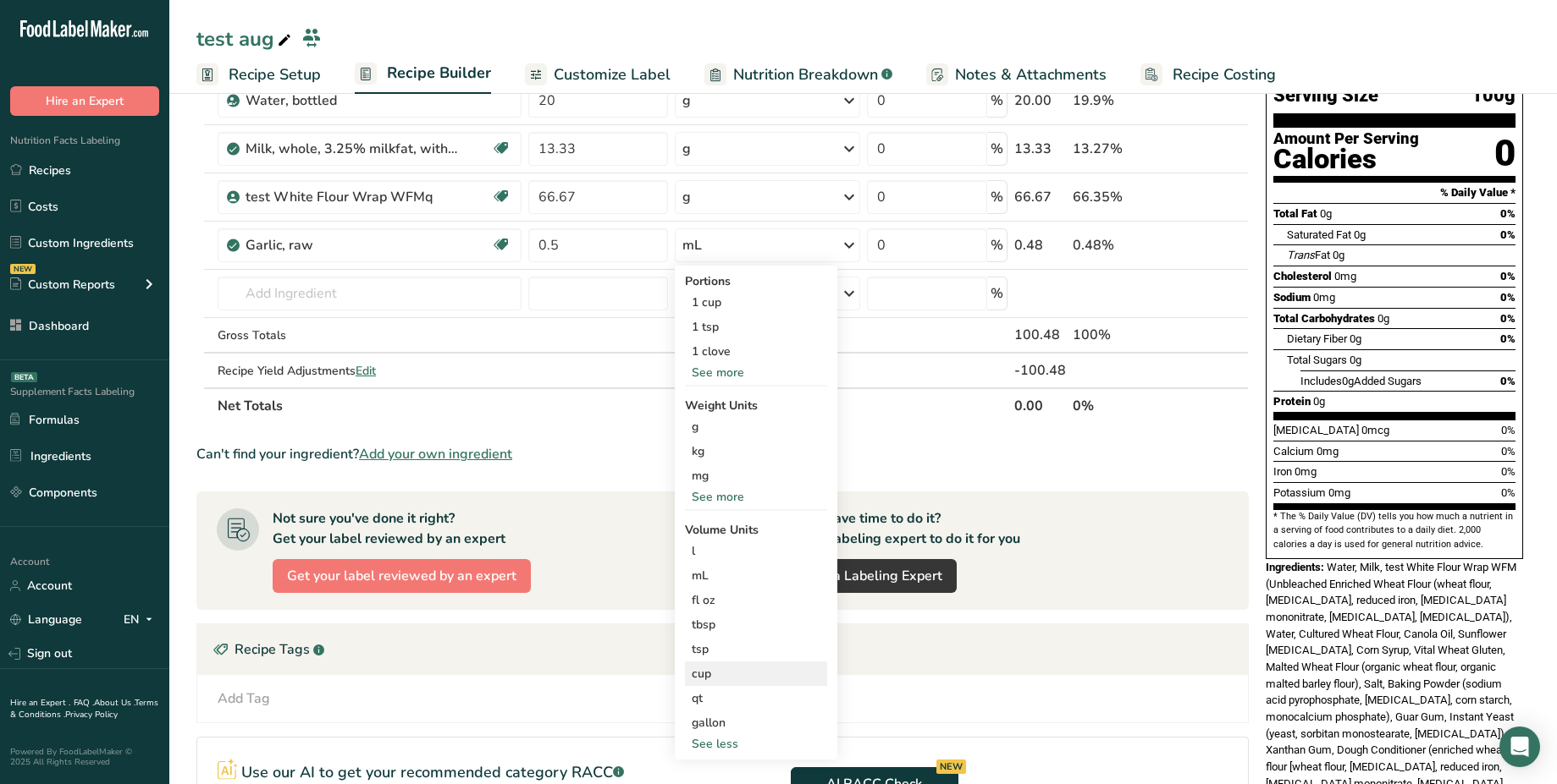
click at [734, 675] on div "cup" at bounding box center [756, 673] width 129 height 17
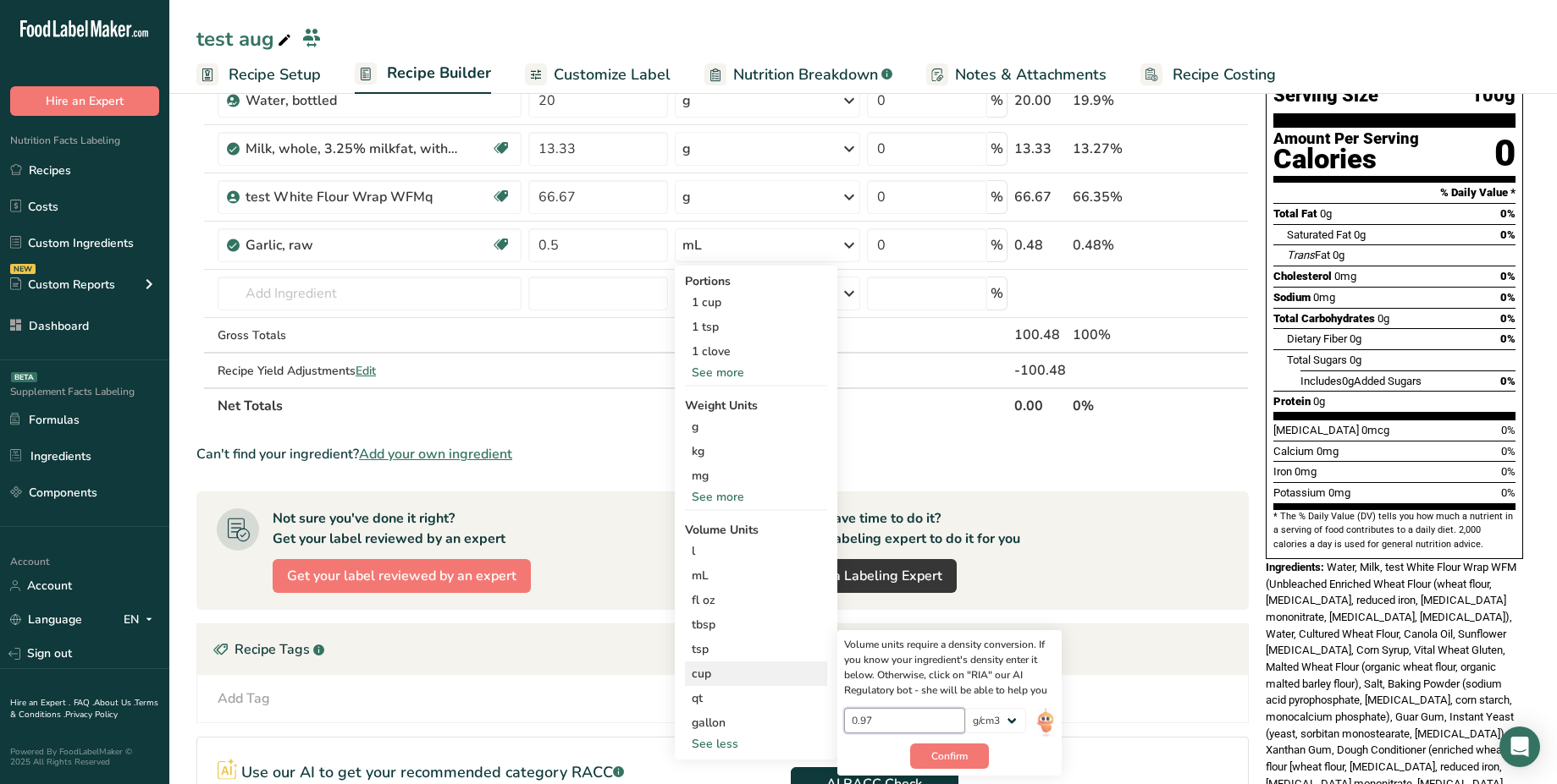
click at [918, 723] on input "0.97" at bounding box center [905, 721] width 121 height 26
click at [747, 576] on div "mL" at bounding box center [756, 575] width 129 height 17
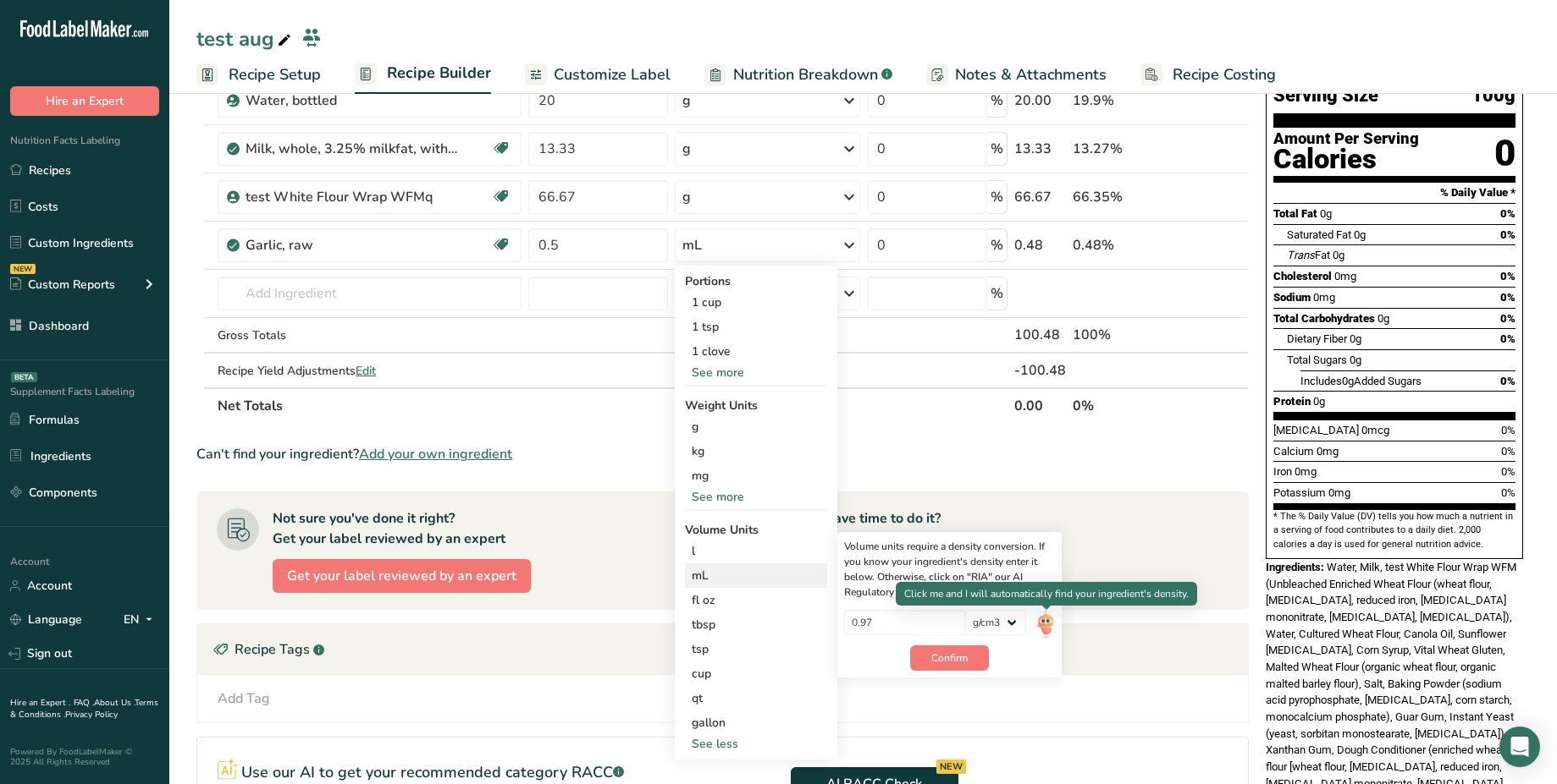
click at [1050, 626] on img at bounding box center [1046, 625] width 18 height 29
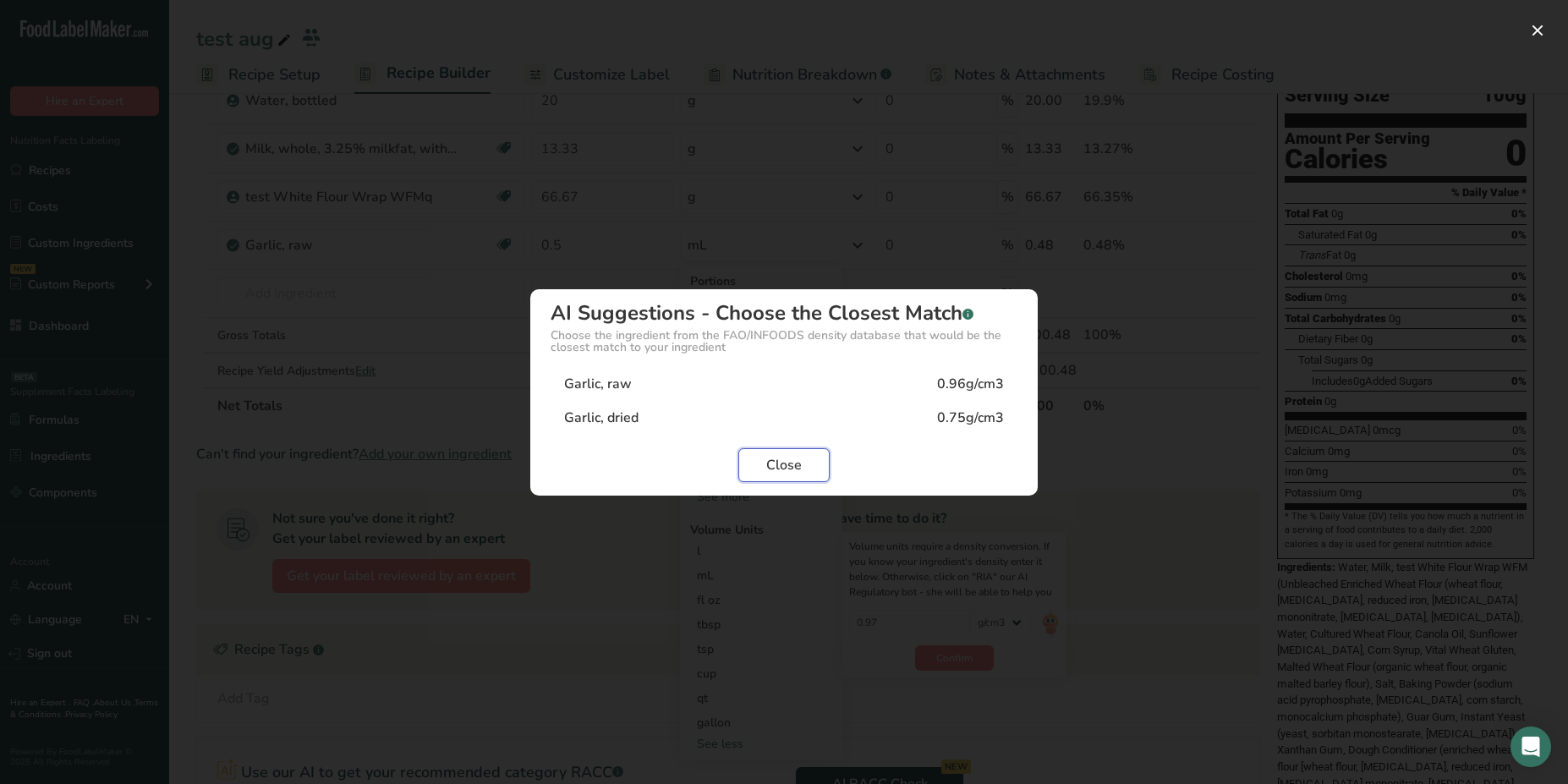
click at [789, 467] on span "Close" at bounding box center [784, 465] width 36 height 20
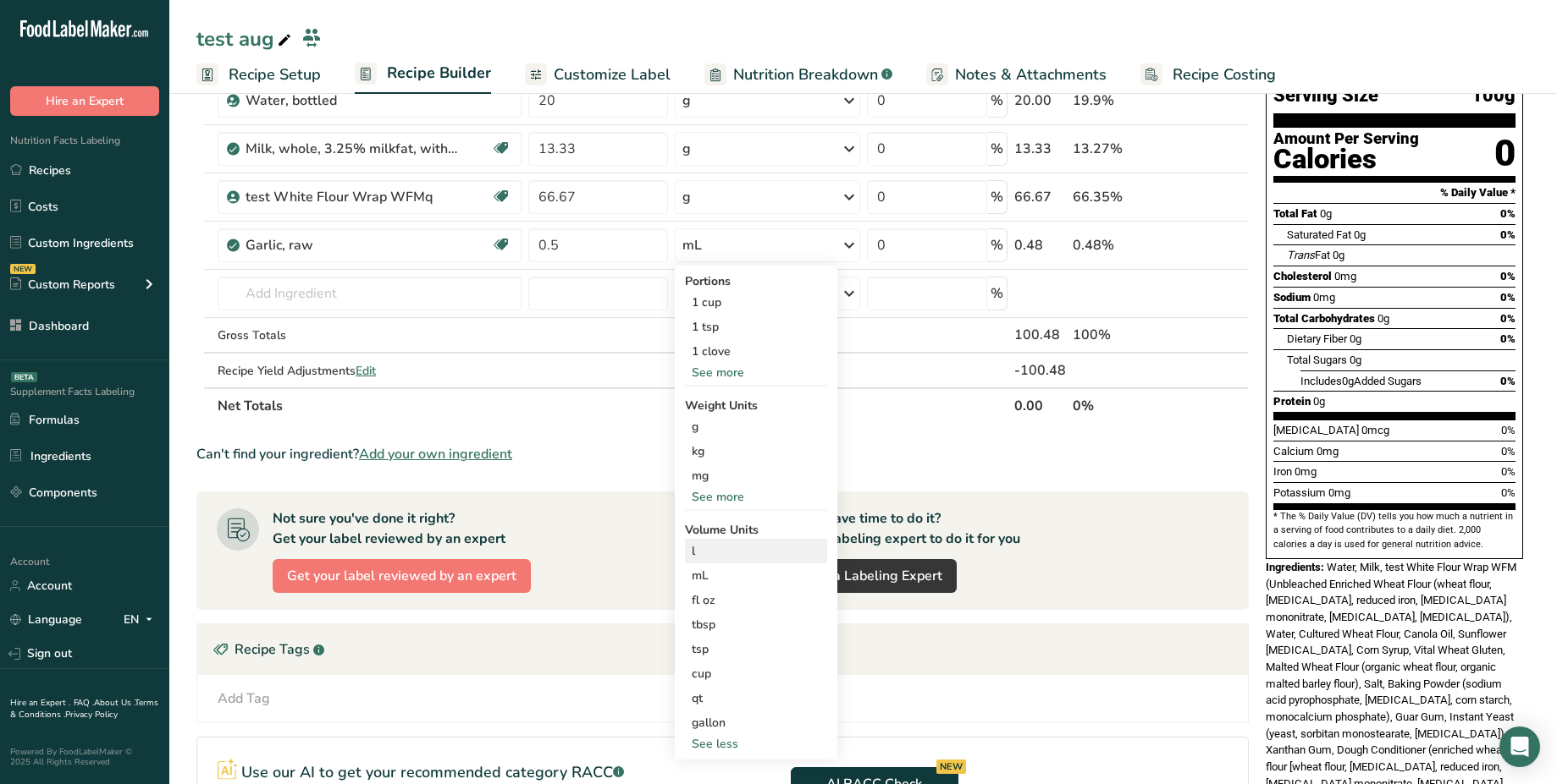
click at [718, 556] on div "l" at bounding box center [756, 551] width 129 height 17
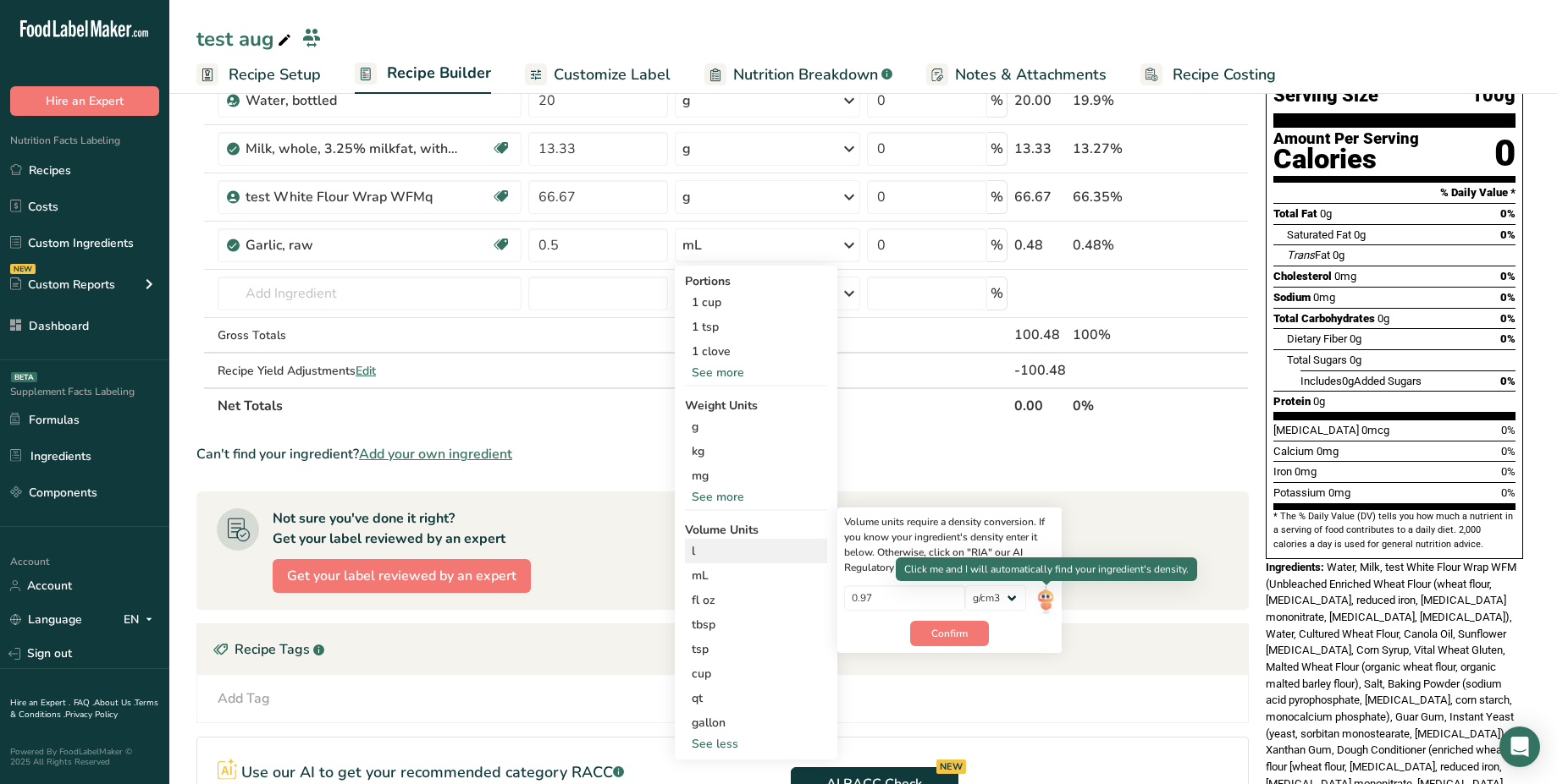
click at [1050, 596] on img at bounding box center [1046, 600] width 18 height 29
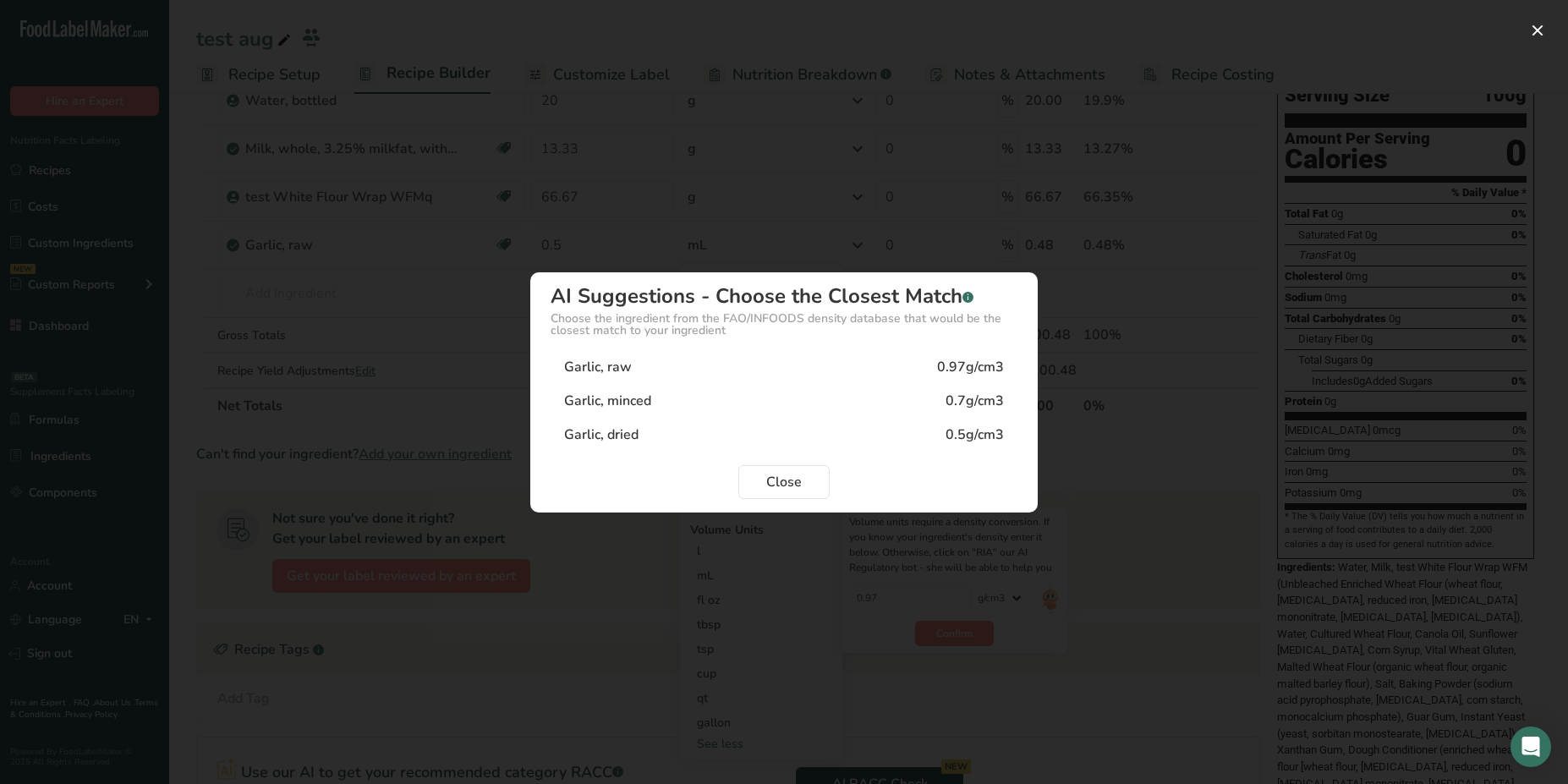
click at [866, 364] on div "Garlic, raw 0.97g/cm3" at bounding box center [784, 367] width 467 height 34
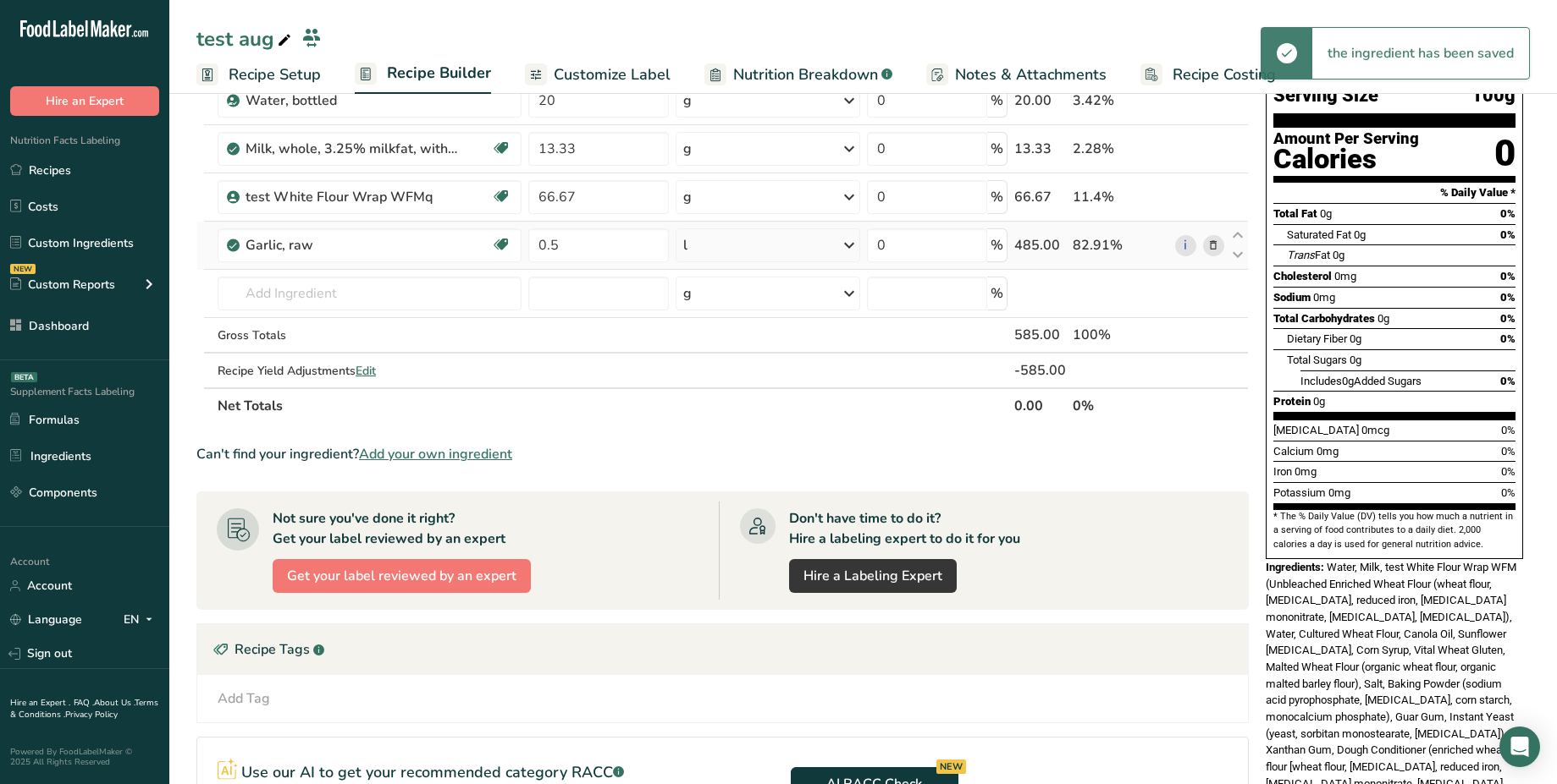
click at [805, 253] on div "l" at bounding box center [768, 245] width 185 height 34
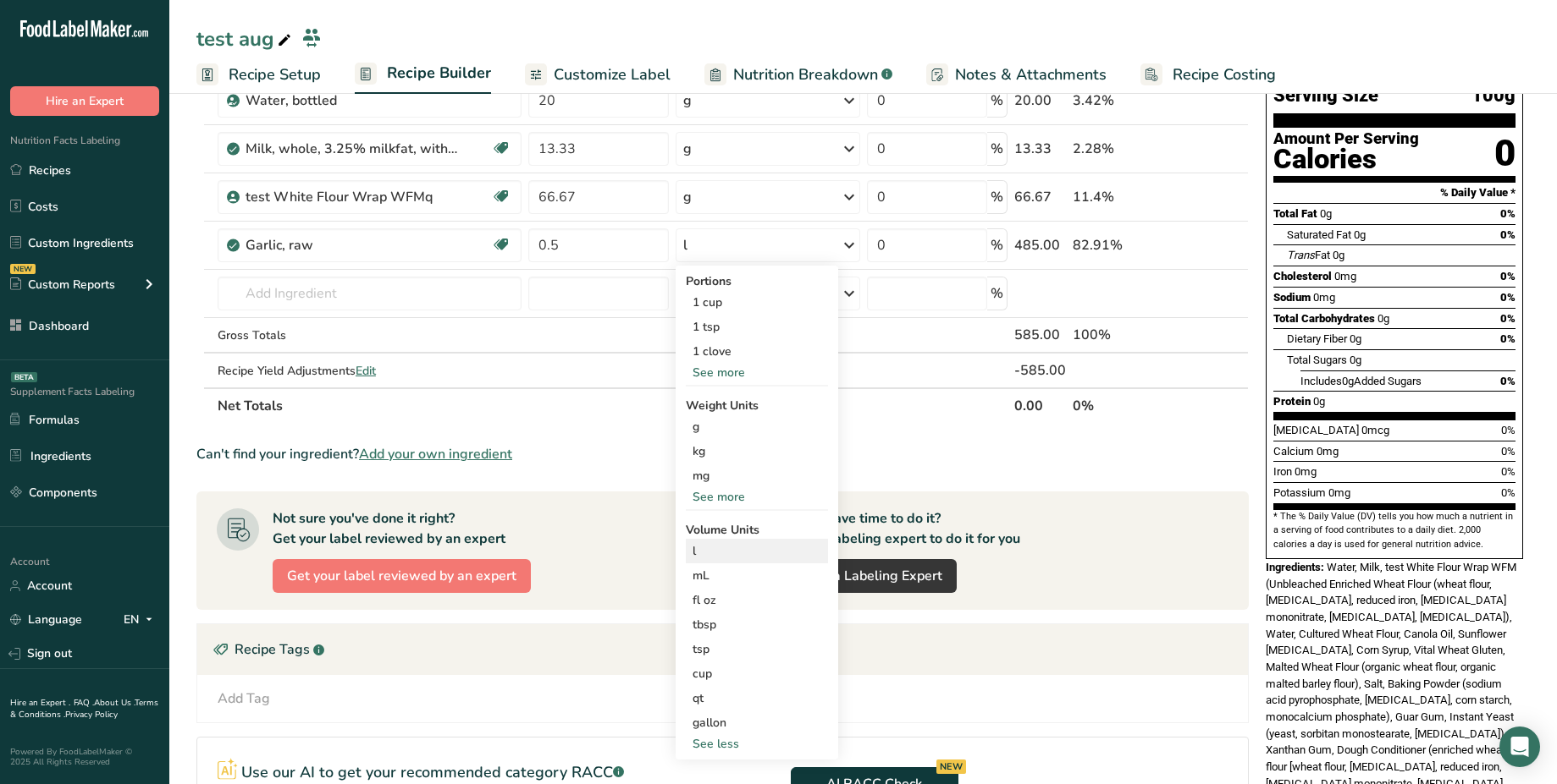
click at [711, 559] on div "l" at bounding box center [757, 551] width 129 height 17
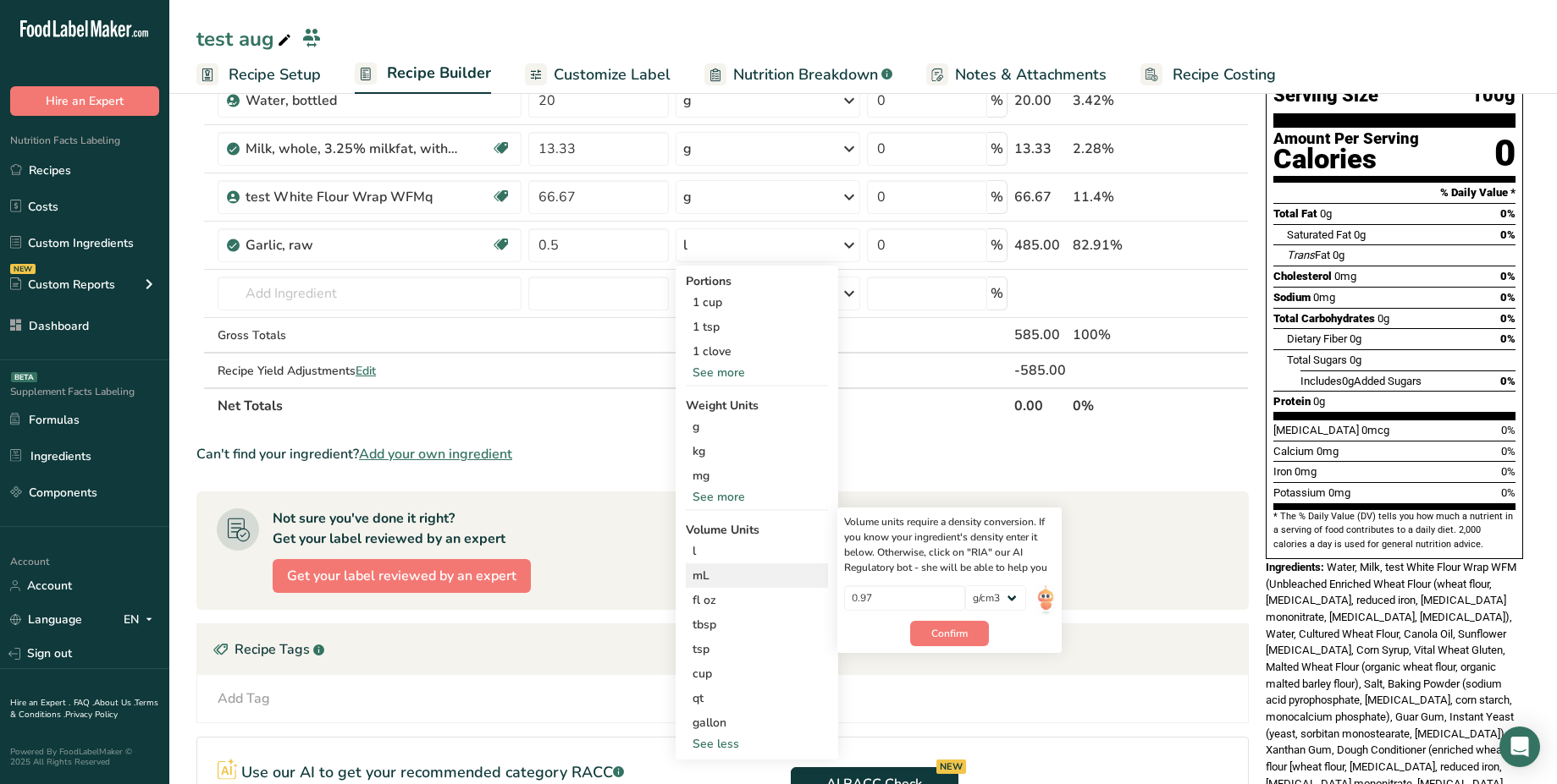
click at [737, 573] on div "mL" at bounding box center [757, 575] width 129 height 17
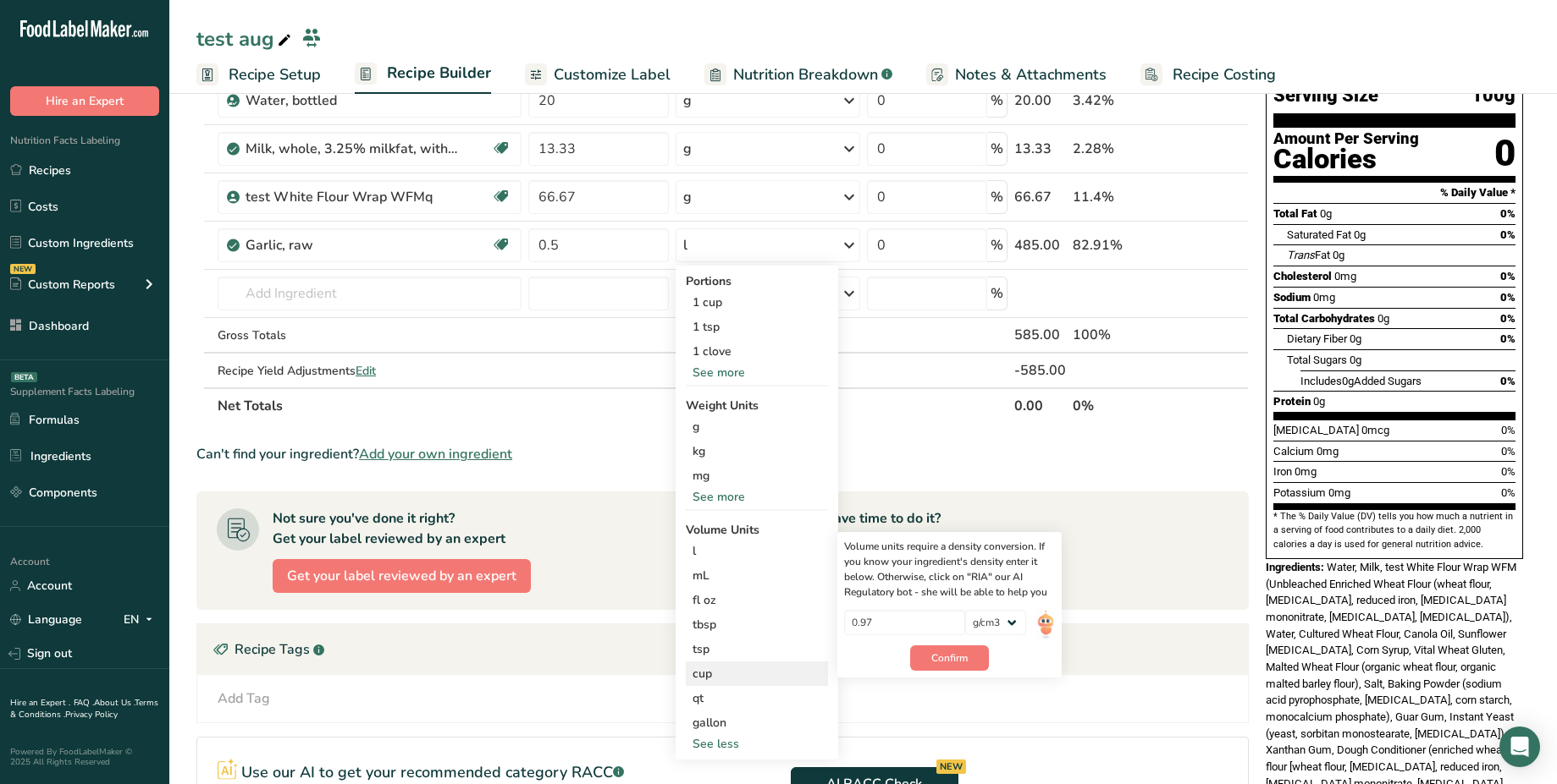
click at [731, 665] on div "cup" at bounding box center [757, 673] width 129 height 17
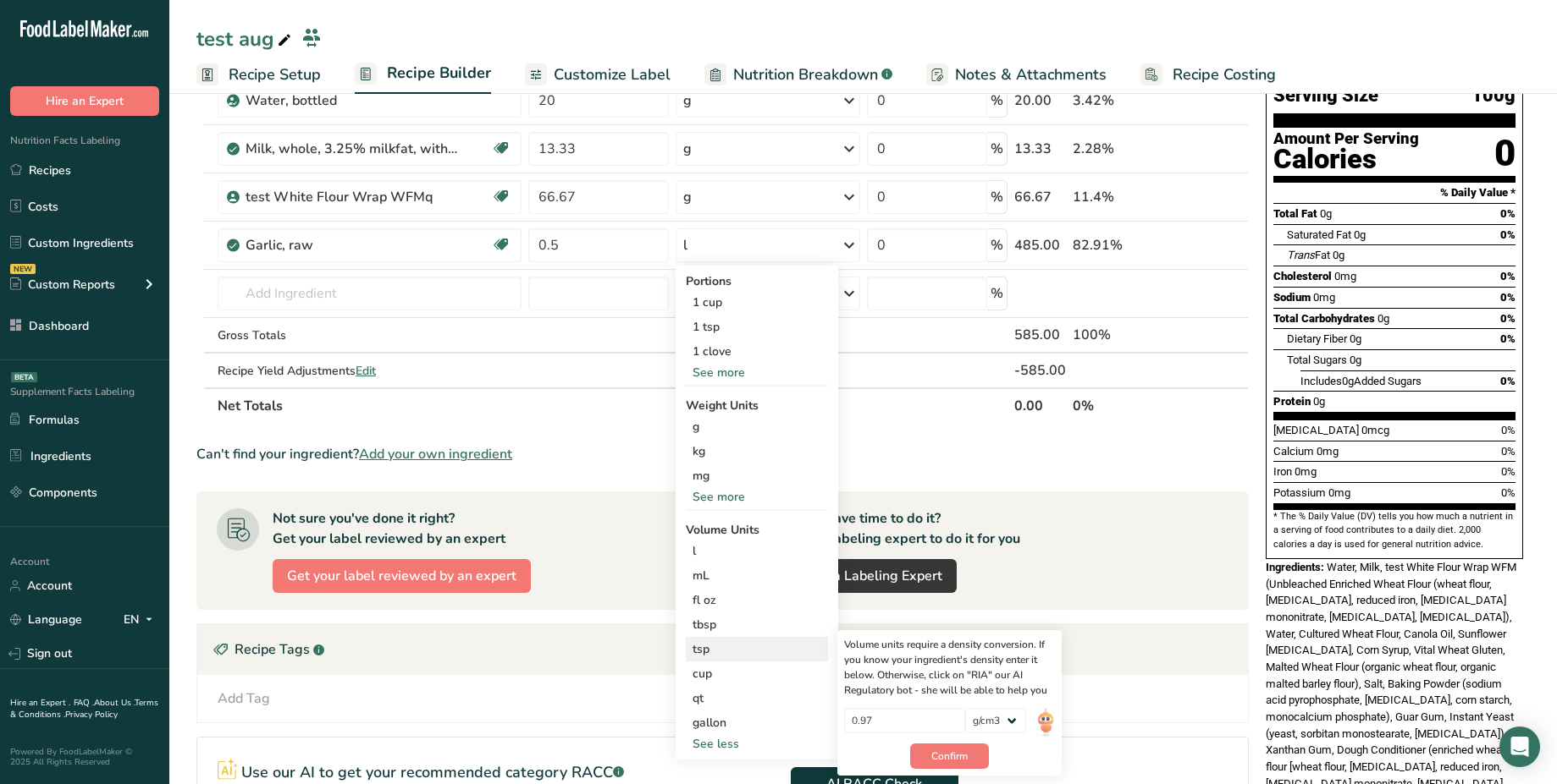
click at [747, 644] on div "tsp" at bounding box center [757, 649] width 129 height 17
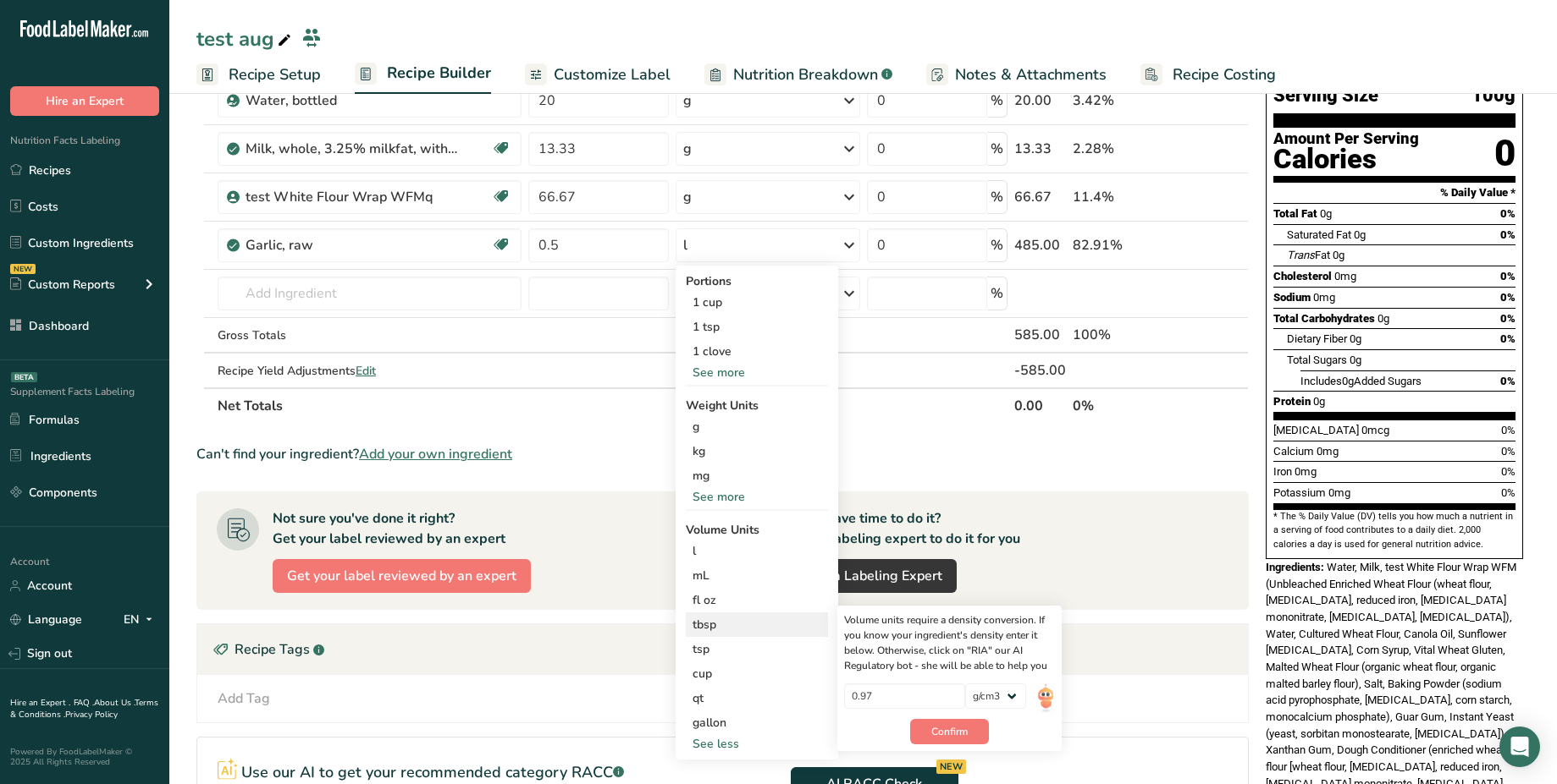
click at [758, 626] on div "tbsp" at bounding box center [757, 624] width 129 height 17
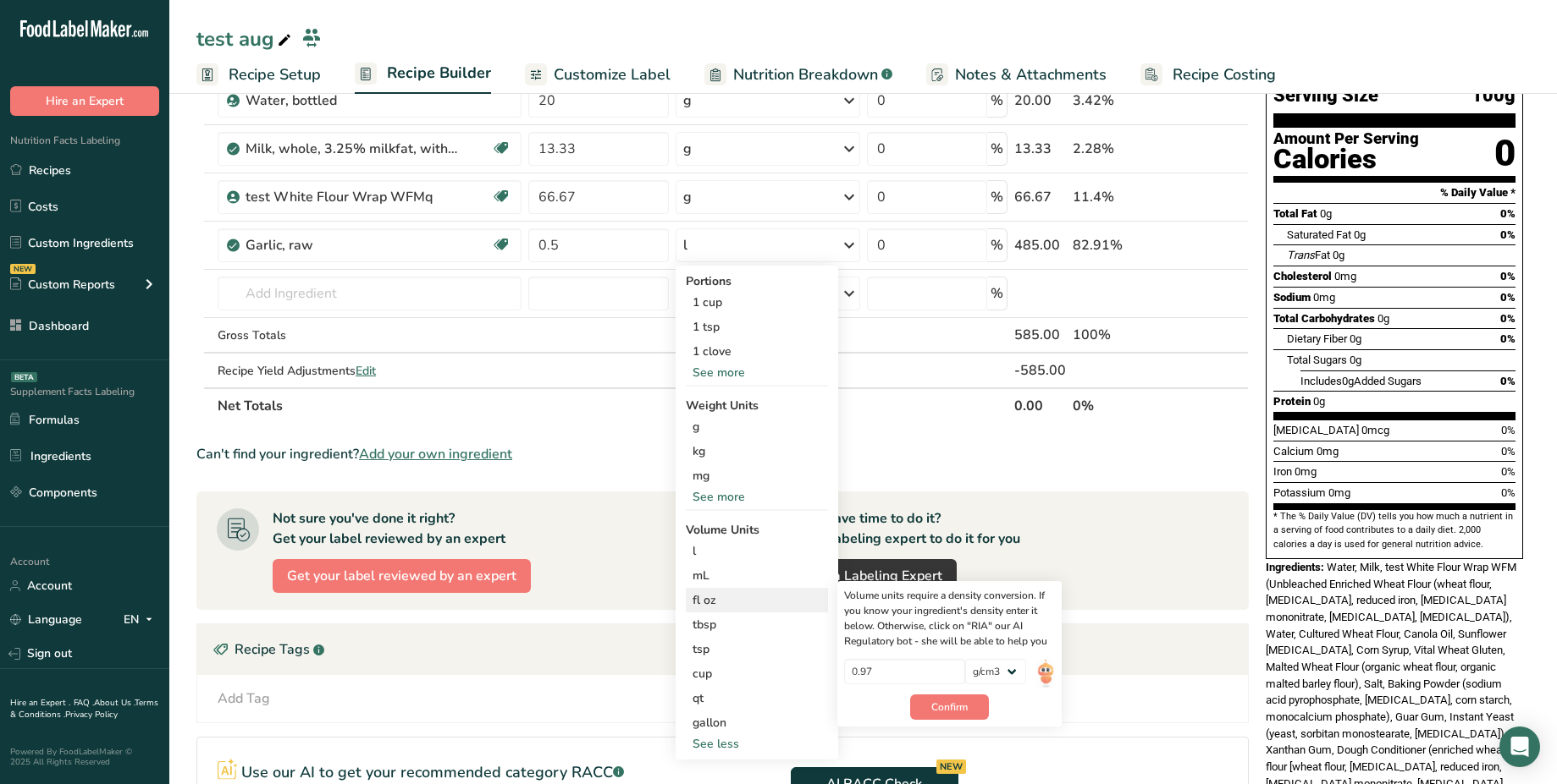
click at [758, 593] on div "fl oz" at bounding box center [757, 599] width 129 height 17
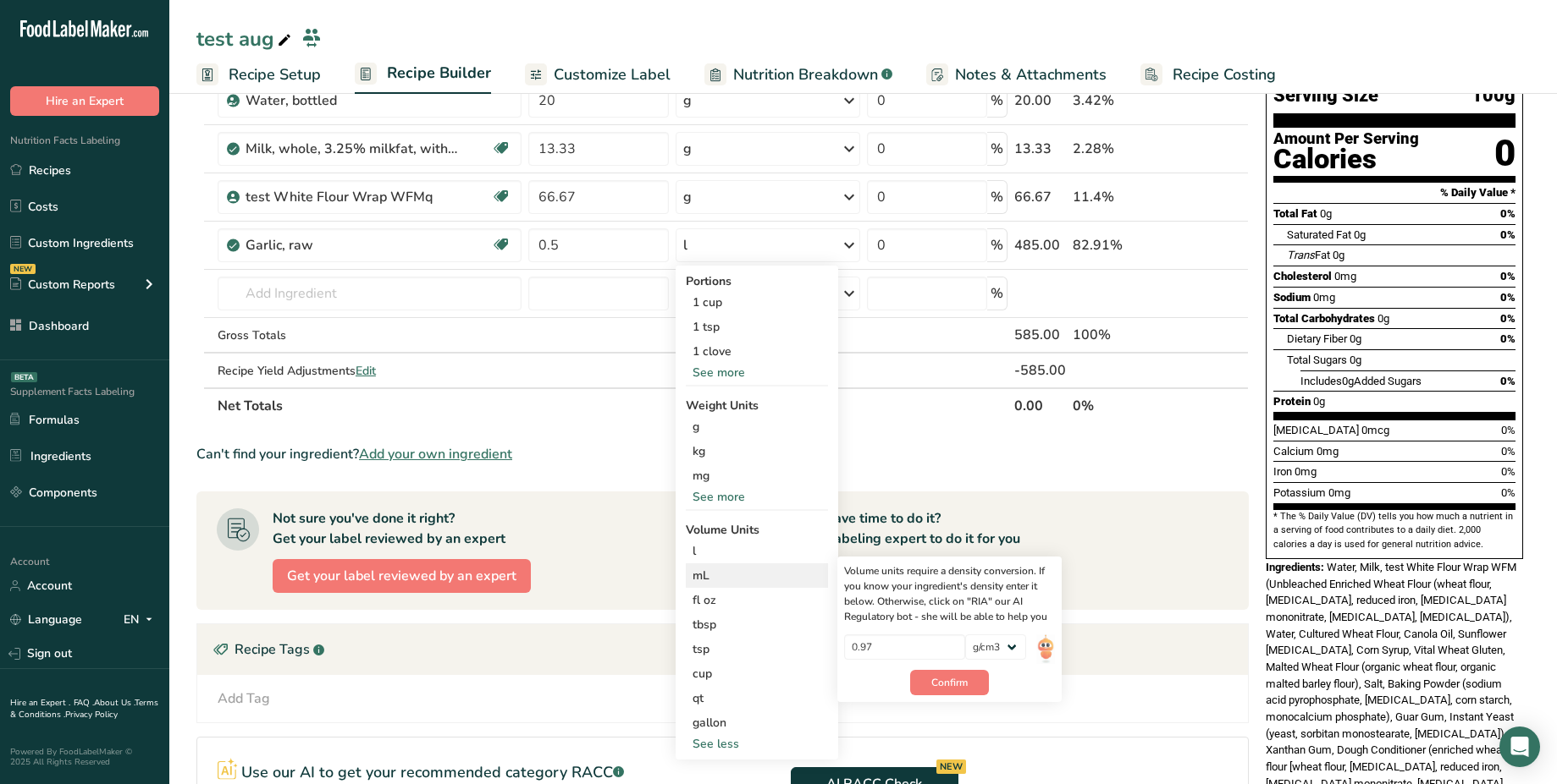
click at [756, 574] on div "mL" at bounding box center [757, 575] width 129 height 17
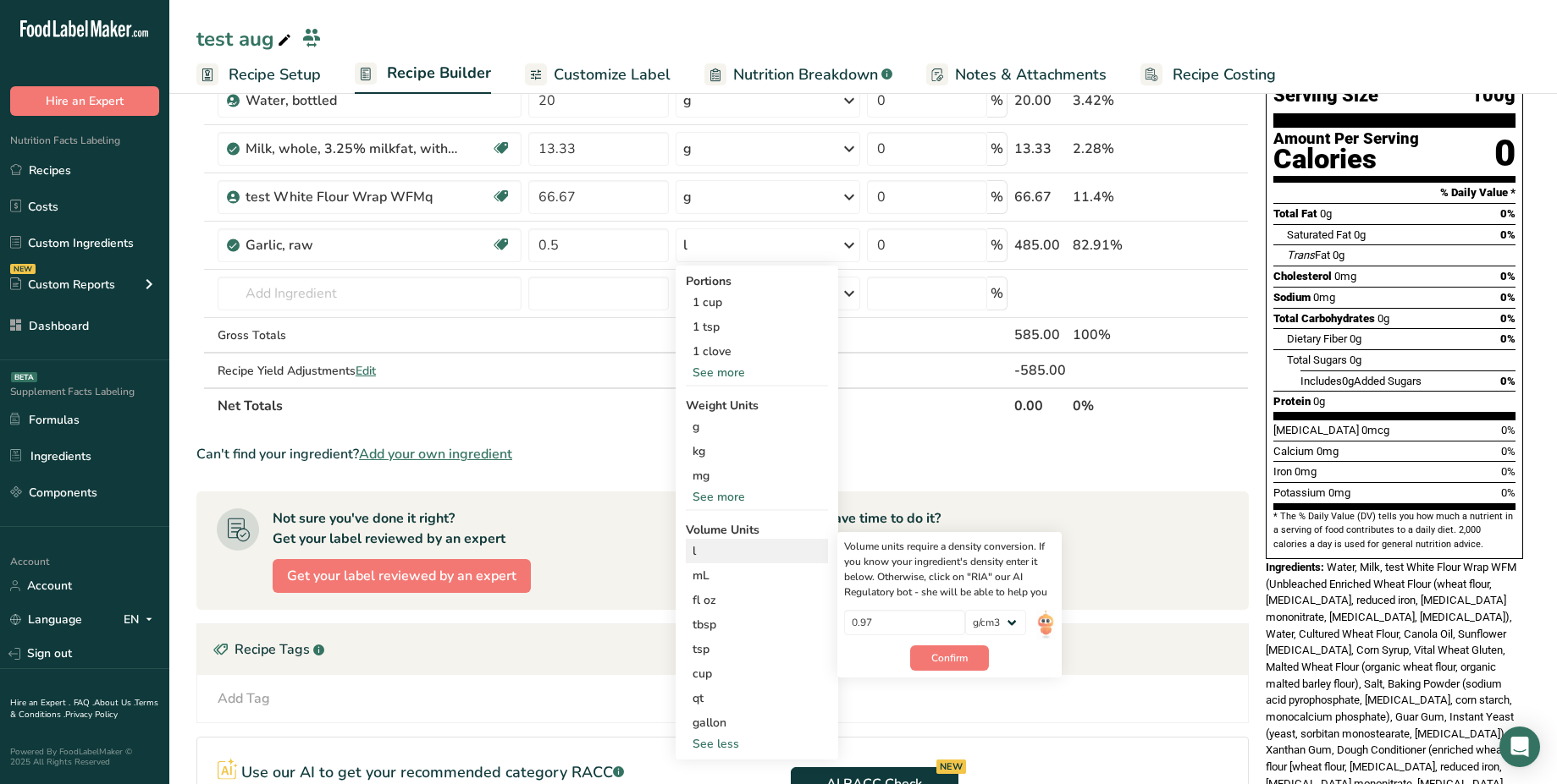
click at [759, 546] on div "l" at bounding box center [757, 551] width 129 height 17
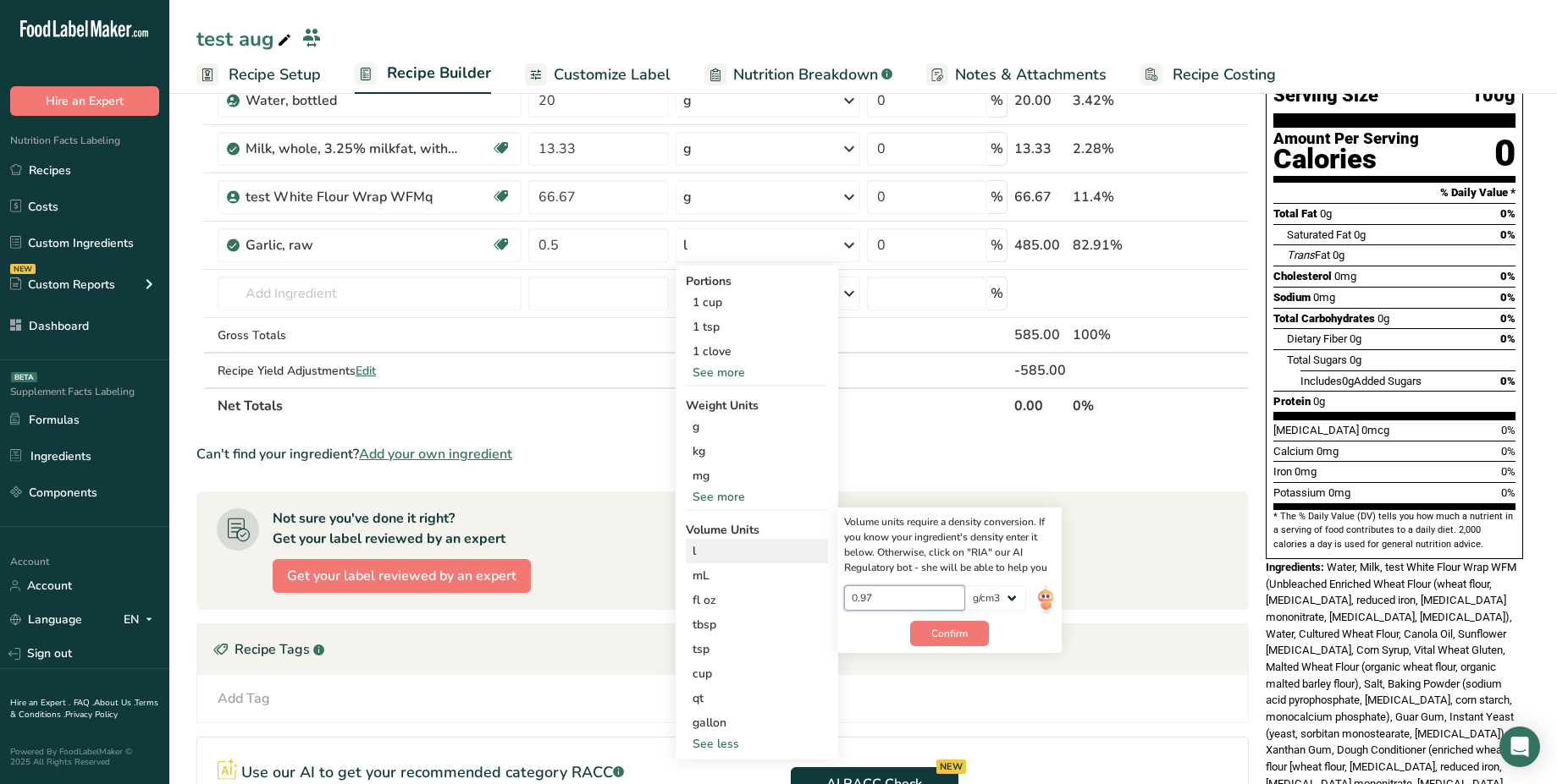
drag, startPoint x: 893, startPoint y: 592, endPoint x: 861, endPoint y: 595, distance: 32.1
click at [861, 595] on input "0.97" at bounding box center [905, 598] width 121 height 26
click at [724, 581] on div "mL" at bounding box center [757, 575] width 129 height 17
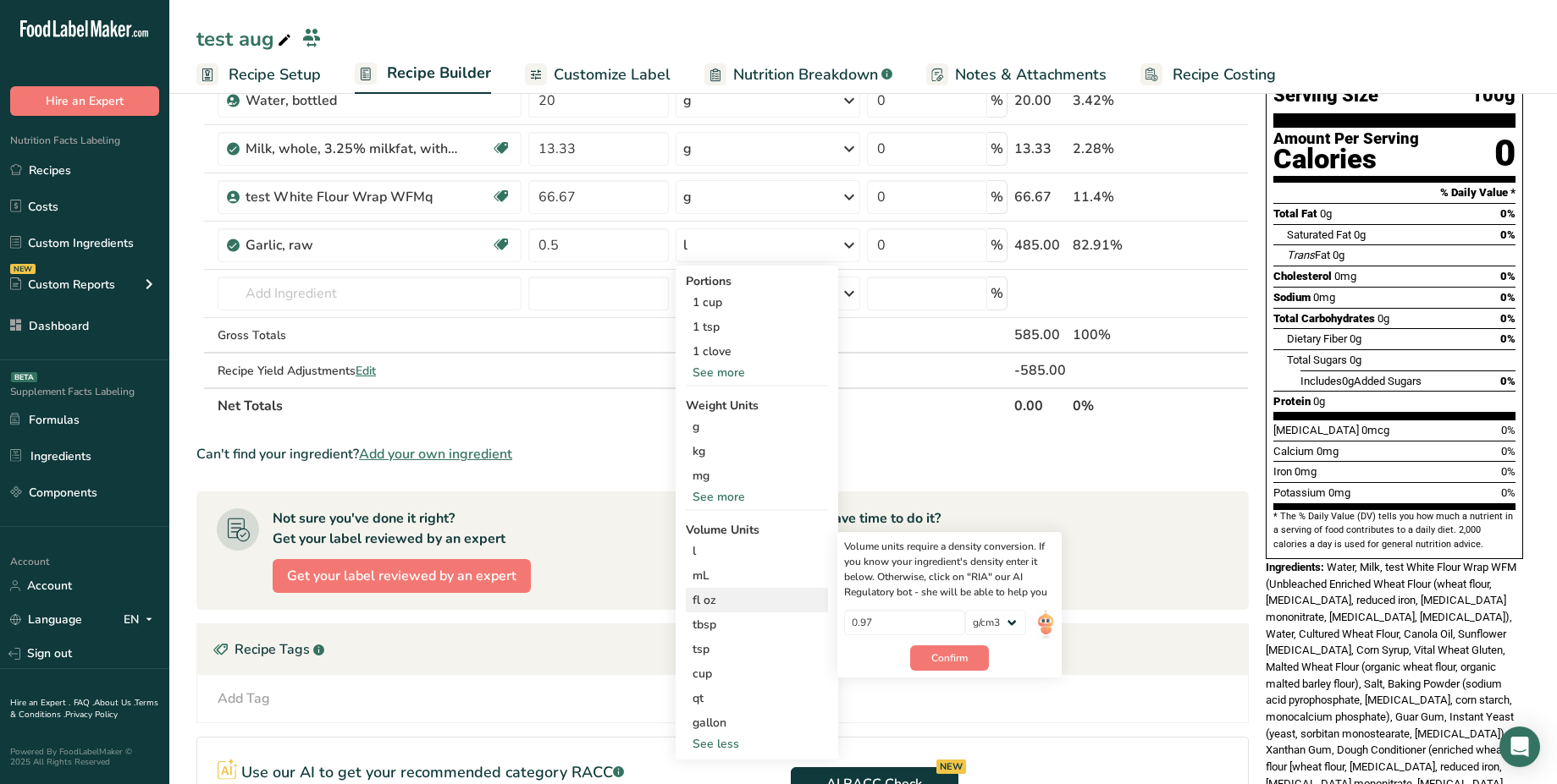
click at [732, 601] on div "fl oz" at bounding box center [757, 599] width 129 height 17
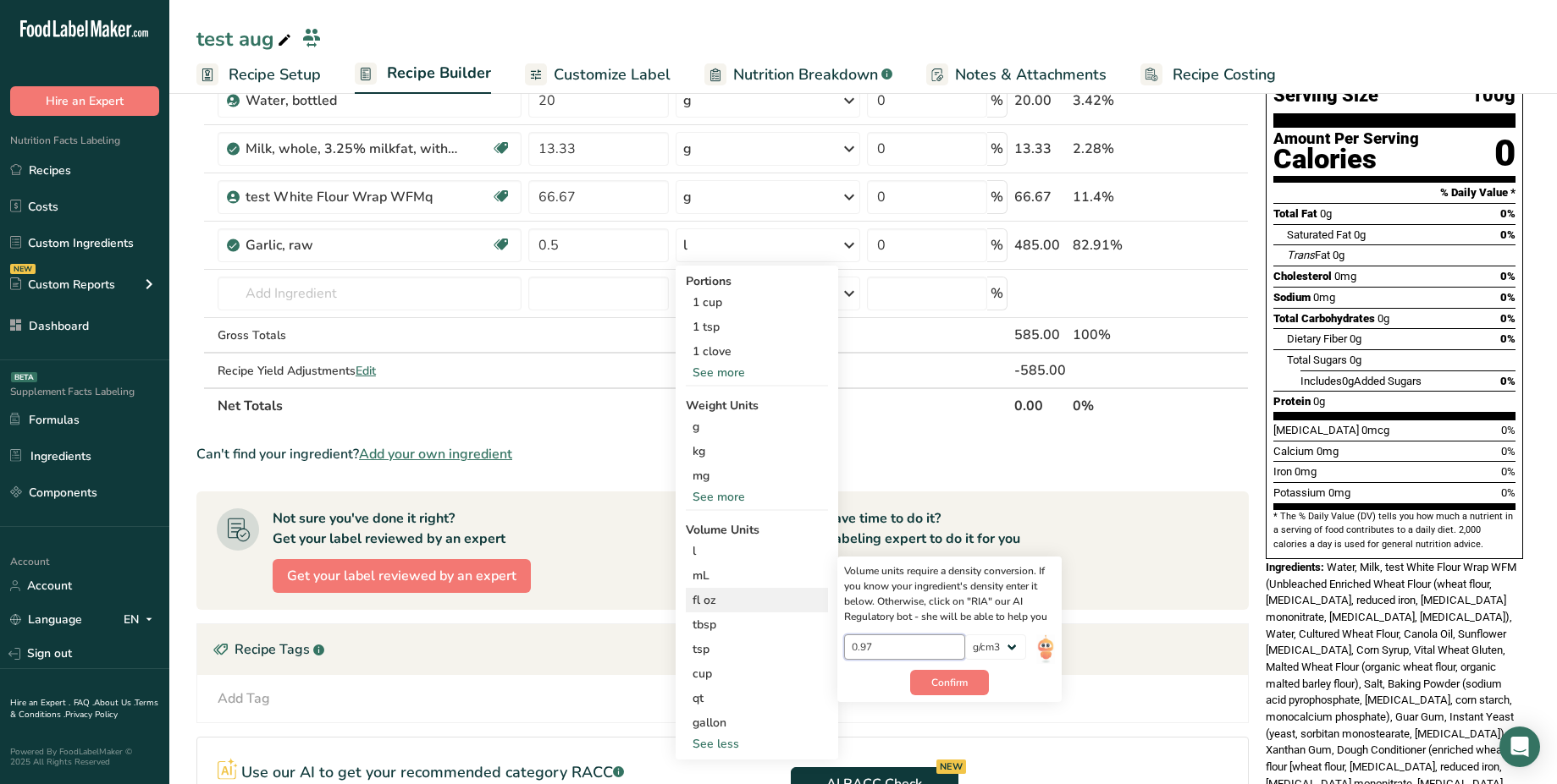
click at [889, 649] on input "0.97" at bounding box center [905, 647] width 121 height 26
click at [648, 403] on th "Net Totals" at bounding box center [612, 405] width 796 height 36
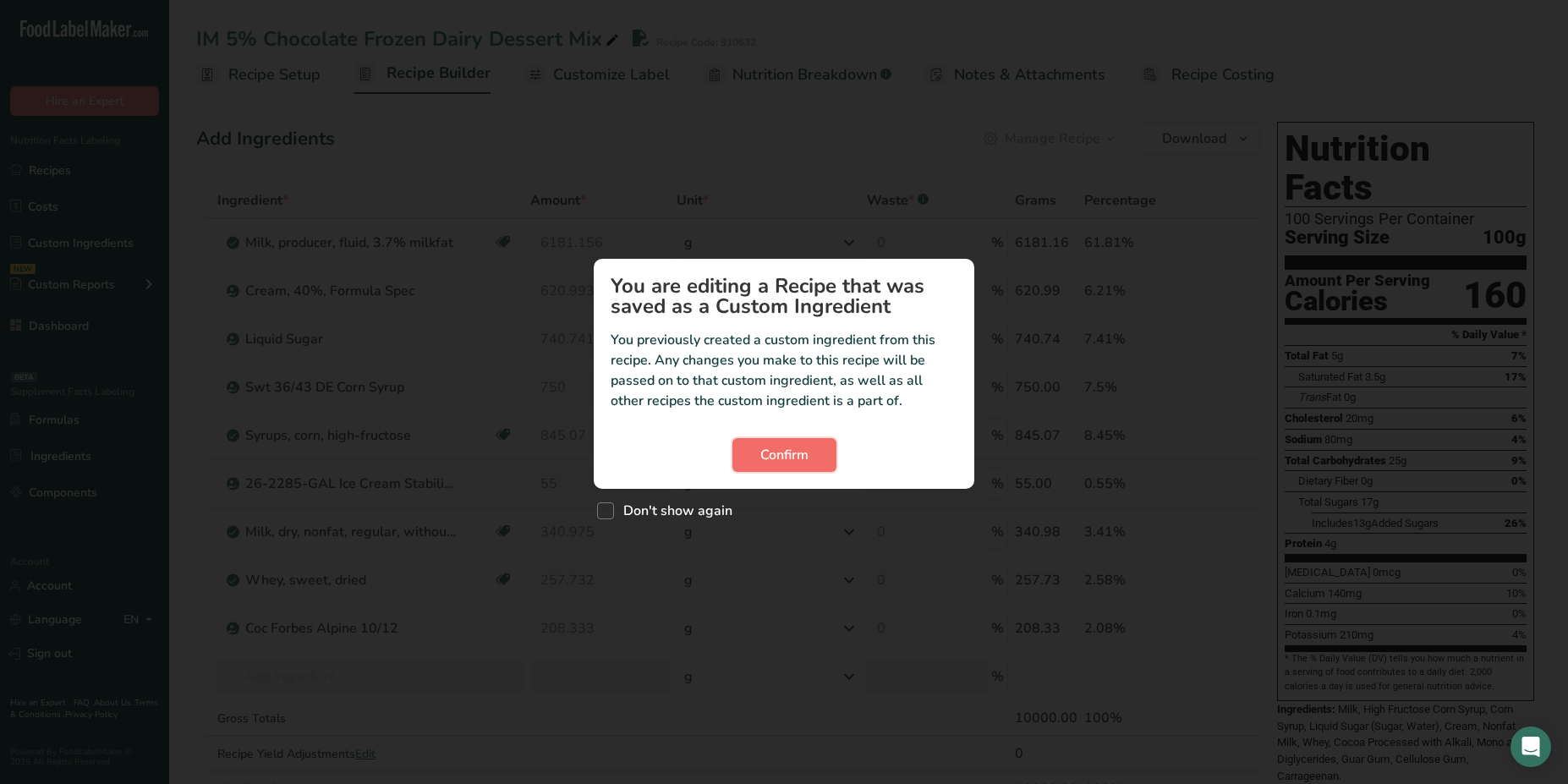
click at [783, 455] on span "Confirm" at bounding box center [784, 455] width 48 height 20
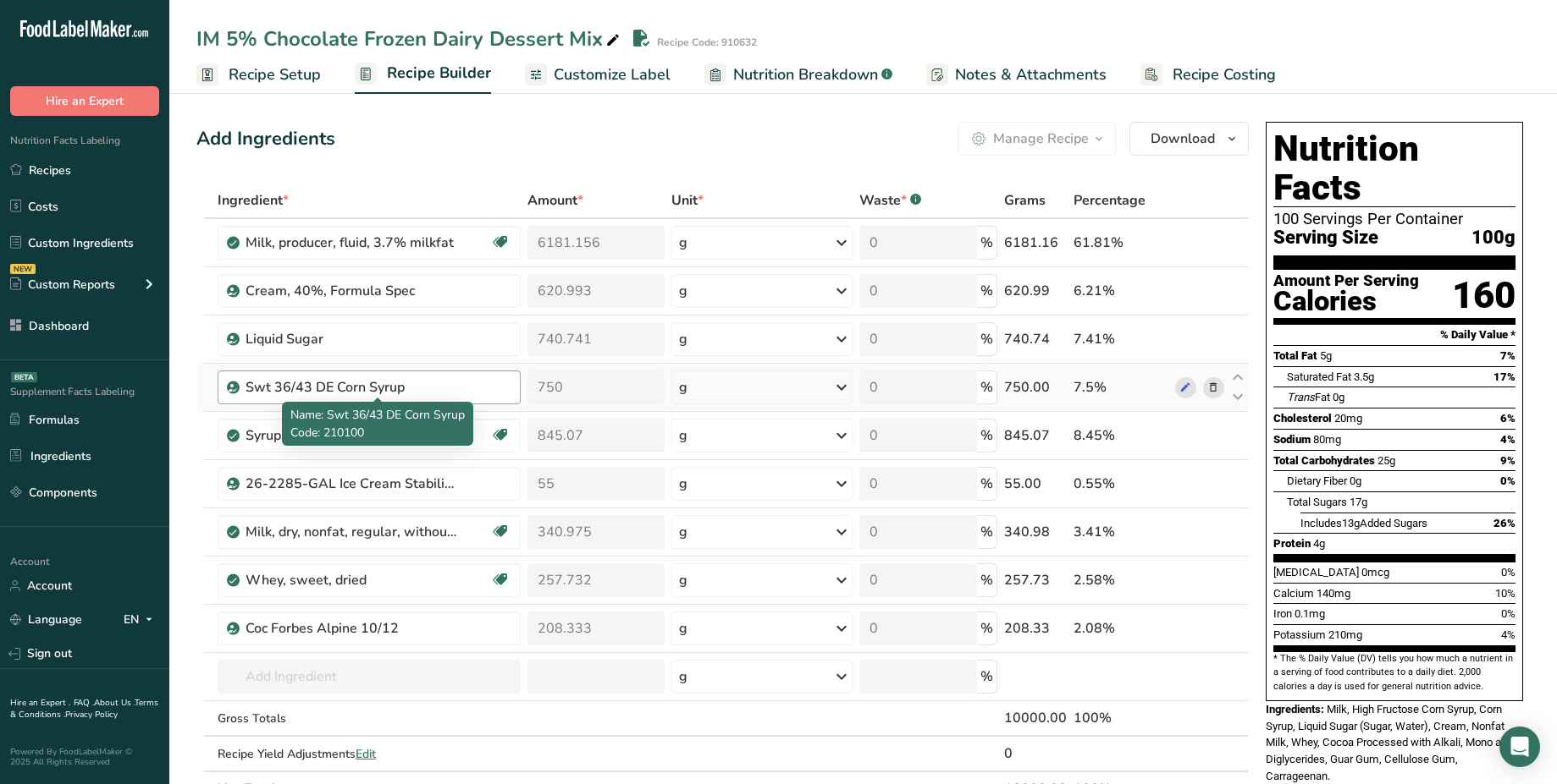
scroll to position [581, 0]
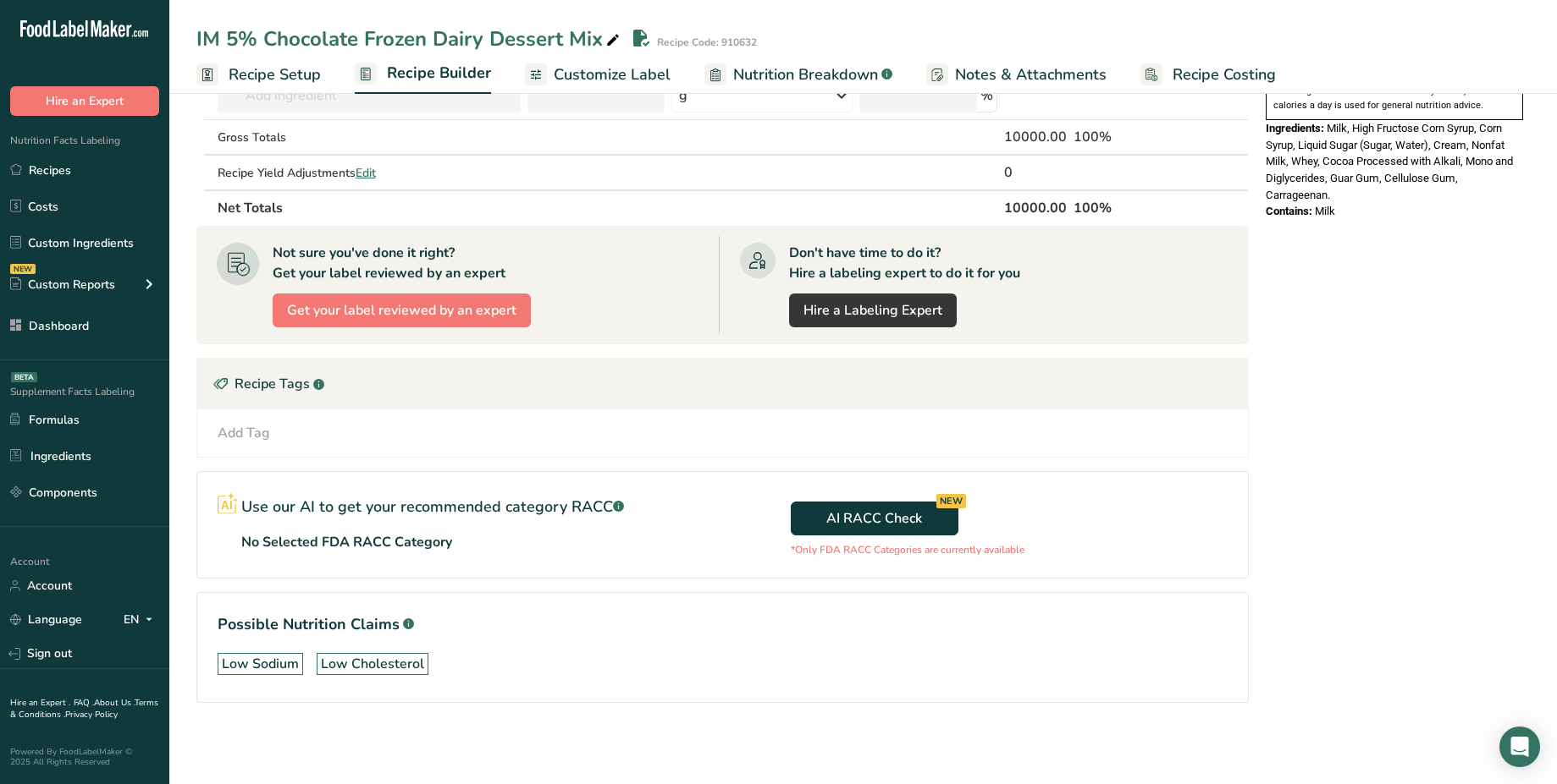
drag, startPoint x: 218, startPoint y: 432, endPoint x: 355, endPoint y: 439, distance: 137.2
click at [355, 439] on div "Add Tag Standard Tags Custom Tags Source of Antioxidants Prebiotic Effect Sourc…" at bounding box center [722, 433] width 1024 height 20
click at [225, 429] on div "Add Tag" at bounding box center [244, 433] width 52 height 20
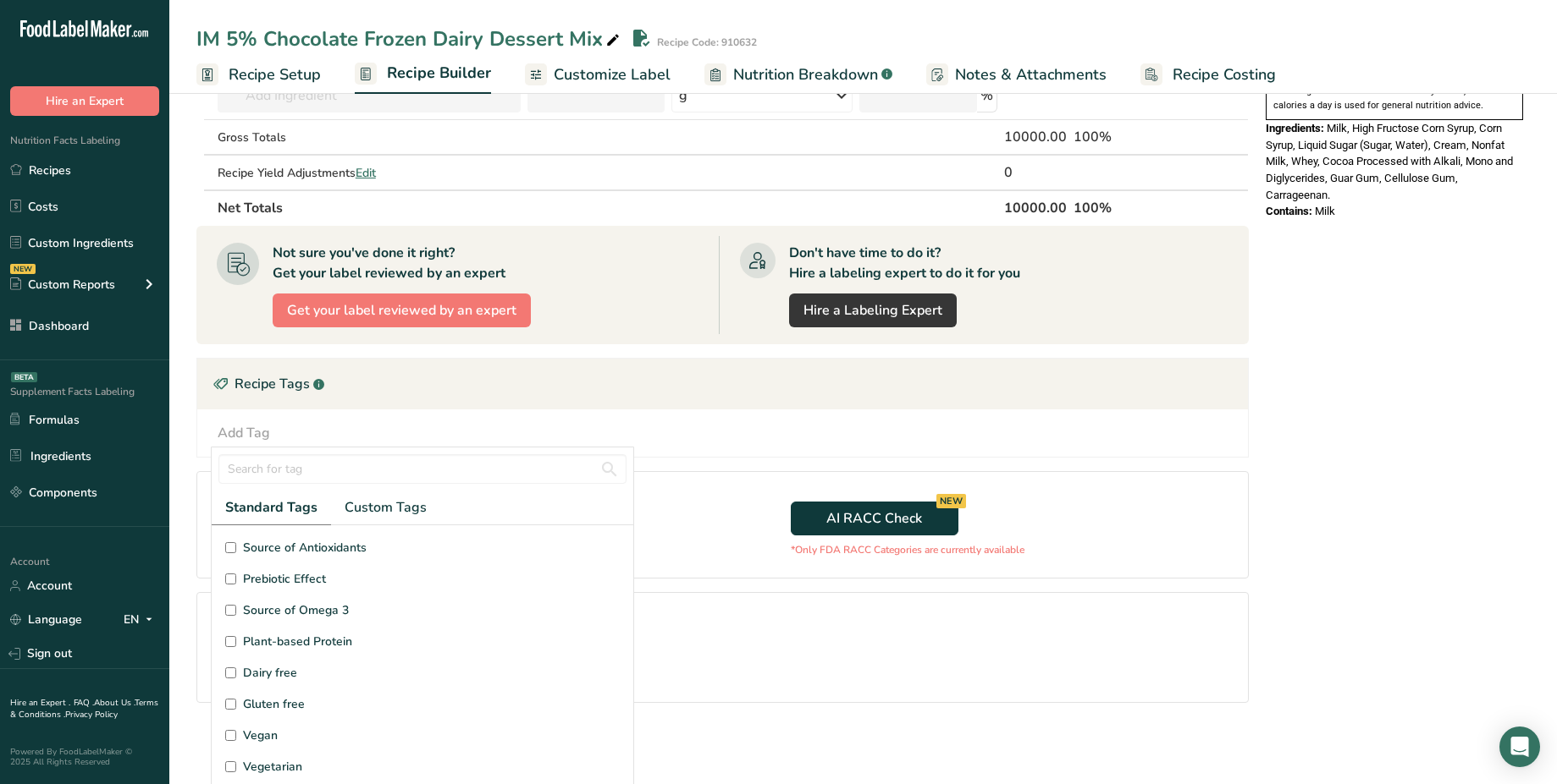
click at [188, 391] on section "Add Ingredients Manage Recipe Delete Recipe Duplicate Recipe Scale Recipe Save …" at bounding box center [863, 145] width 1388 height 1278
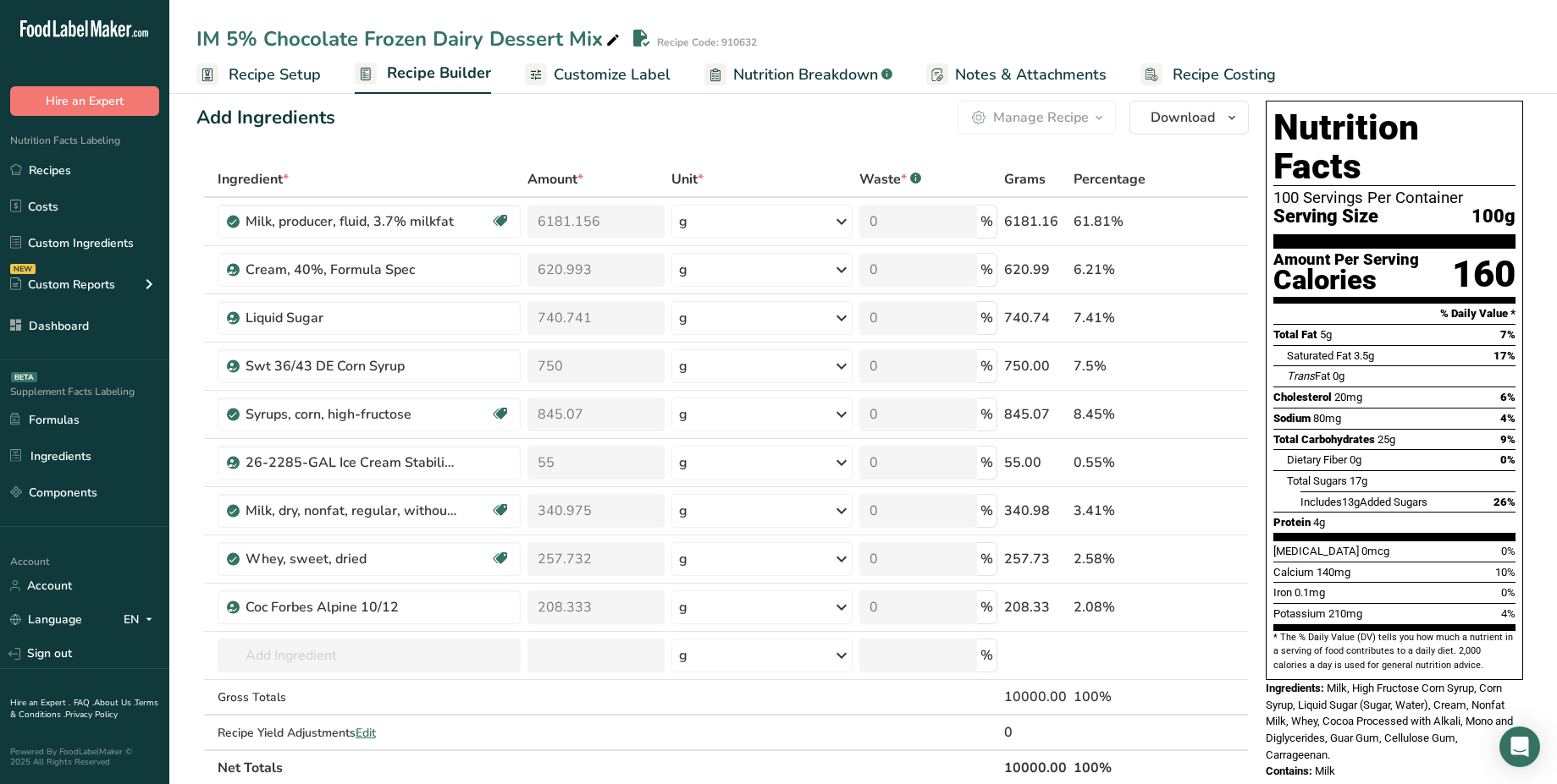
scroll to position [0, 0]
